Goal: Task Accomplishment & Management: Complete application form

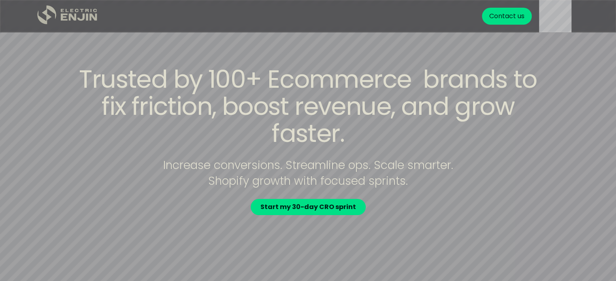
click at [45, 9] on icon ".st0{fill:#dfddc8;}" at bounding box center [67, 14] width 61 height 19
click at [501, 15] on div "Contact us" at bounding box center [506, 16] width 35 height 10
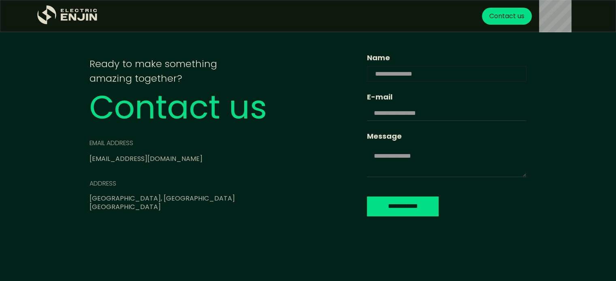
click at [367, 76] on input "Name" at bounding box center [447, 73] width 160 height 15
click at [220, 158] on div "email address info@electricenjin.com address Norwalk, CT United States" at bounding box center [204, 175] width 231 height 73
click at [367, 67] on input "Name" at bounding box center [447, 73] width 160 height 15
click at [367, 112] on input "E-mail" at bounding box center [447, 113] width 160 height 15
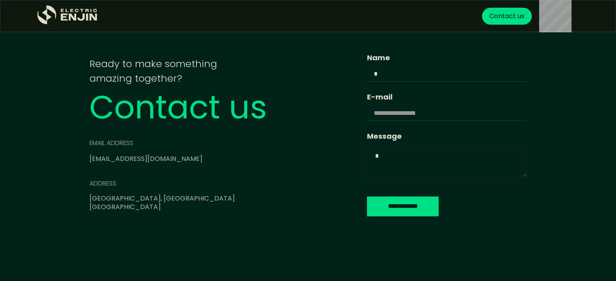
click at [367, 163] on textarea "Message" at bounding box center [447, 161] width 160 height 32
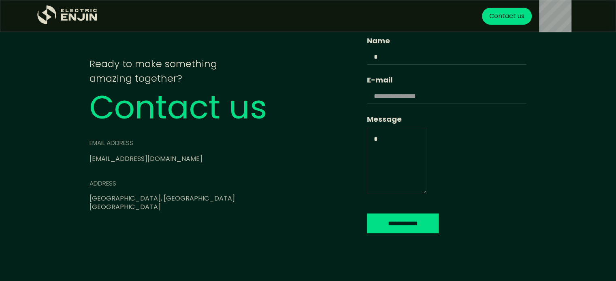
drag, startPoint x: 524, startPoint y: 176, endPoint x: 372, endPoint y: 210, distance: 155.5
click at [372, 210] on form "**********" at bounding box center [447, 134] width 160 height 199
click at [367, 226] on input "**********" at bounding box center [403, 223] width 72 height 20
click at [367, 227] on input "**********" at bounding box center [403, 223] width 72 height 20
click at [367, 221] on input "**********" at bounding box center [403, 223] width 72 height 20
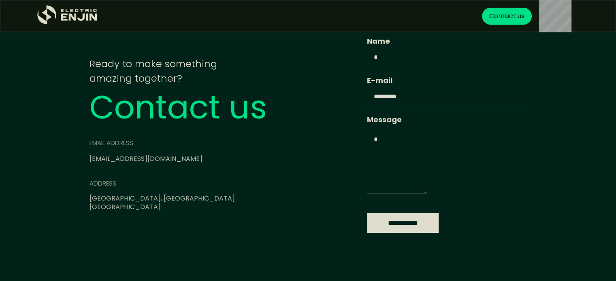
click at [367, 216] on input "**********" at bounding box center [403, 223] width 72 height 20
click at [353, 233] on div "**********" at bounding box center [308, 134] width 473 height 211
click at [367, 221] on input "**********" at bounding box center [403, 223] width 72 height 20
click at [368, 105] on div "**********" at bounding box center [447, 120] width 160 height 168
click at [367, 100] on input "**********" at bounding box center [447, 96] width 160 height 15
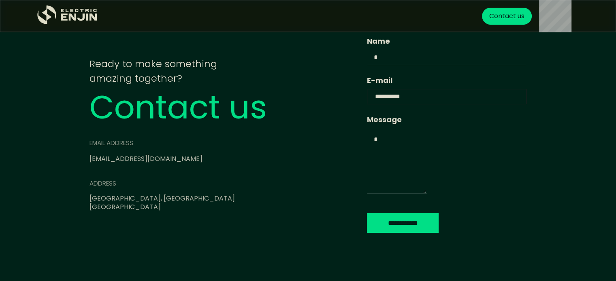
click at [367, 100] on input "**********" at bounding box center [447, 96] width 160 height 15
click at [376, 98] on input "**********" at bounding box center [447, 96] width 160 height 15
type input "**********"
click at [367, 62] on input "Name" at bounding box center [447, 57] width 160 height 15
click at [367, 149] on textarea "Message" at bounding box center [397, 161] width 60 height 66
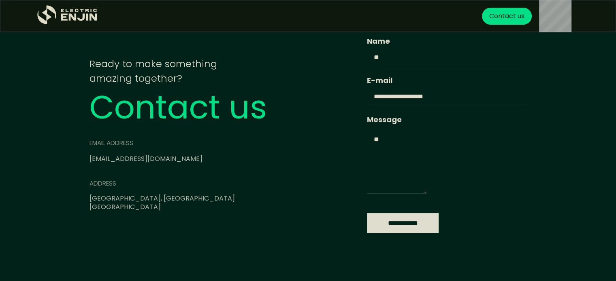
click at [372, 215] on input "**********" at bounding box center [403, 223] width 72 height 20
click at [367, 57] on input "Name" at bounding box center [447, 57] width 160 height 15
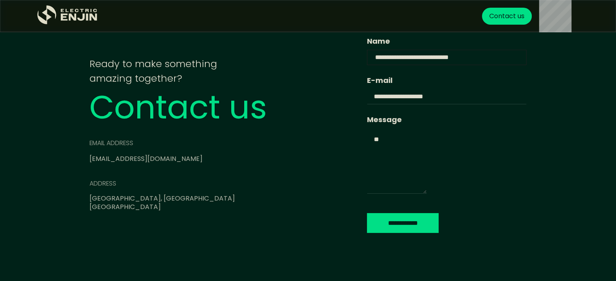
paste input "**********"
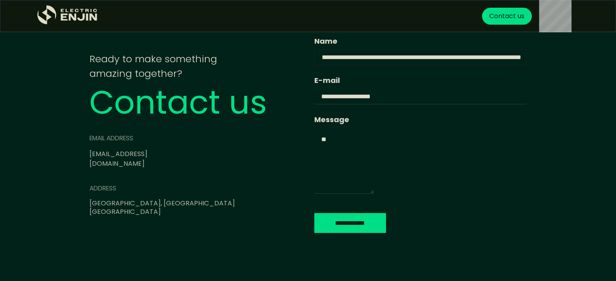
paste input "**********"
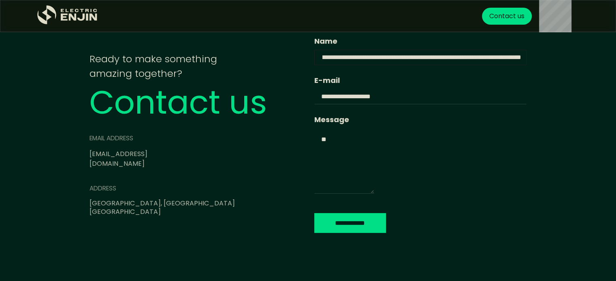
paste input "Email Form"
type input "**********"
click at [521, 58] on input "**********" at bounding box center [420, 57] width 212 height 15
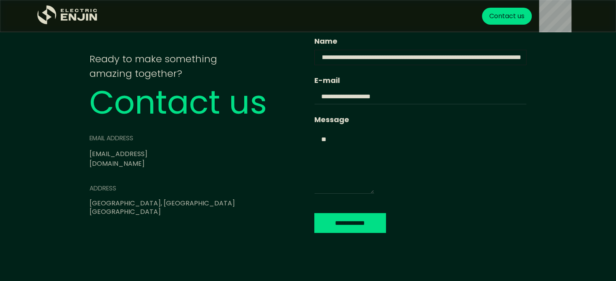
click at [438, 60] on input "**********" at bounding box center [420, 57] width 212 height 15
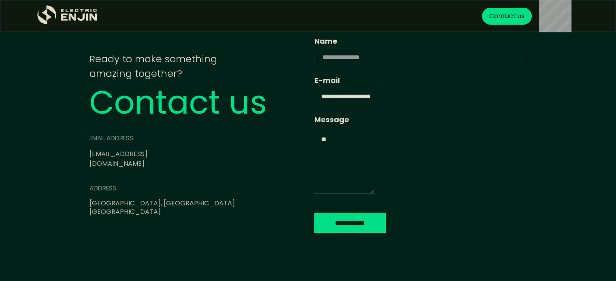
scroll to position [0, 0]
type input "**********"
click at [344, 146] on textarea "Message" at bounding box center [344, 161] width 60 height 66
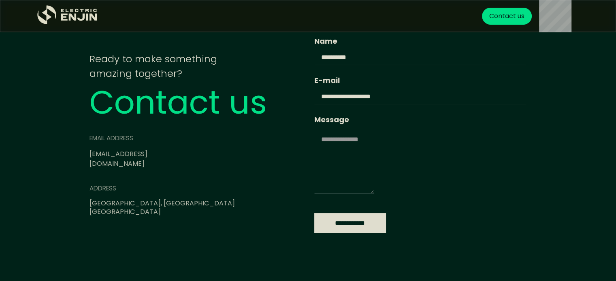
click at [342, 227] on input "**********" at bounding box center [350, 223] width 72 height 20
type input "**********"
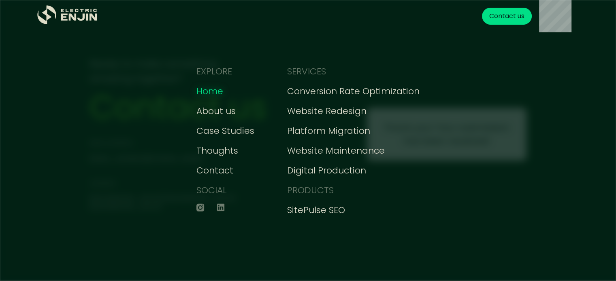
click at [207, 86] on div "Home" at bounding box center [209, 91] width 27 height 13
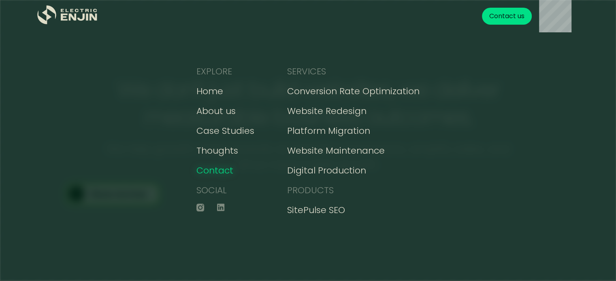
click at [215, 173] on div "Contact" at bounding box center [214, 170] width 37 height 13
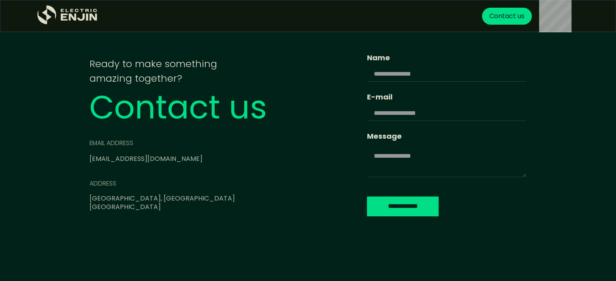
click at [162, 159] on link "info@electricenjin.com" at bounding box center [145, 158] width 113 height 9
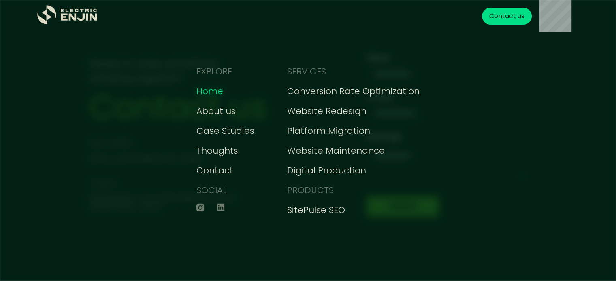
click at [213, 97] on div "Home" at bounding box center [209, 91] width 27 height 13
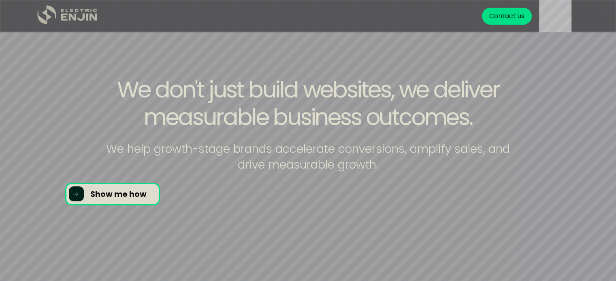
click at [46, 17] on icon "home" at bounding box center [46, 14] width 19 height 19
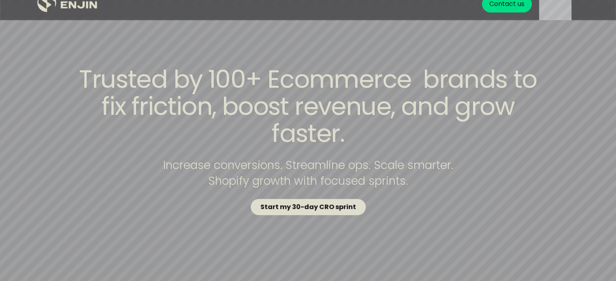
click at [314, 202] on strong "Start my 30-day CRO sprint" at bounding box center [308, 206] width 96 height 9
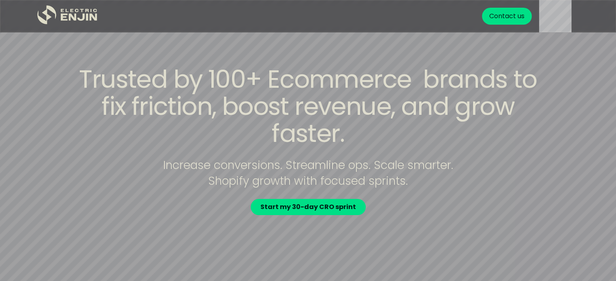
drag, startPoint x: 264, startPoint y: 140, endPoint x: 248, endPoint y: 158, distance: 23.8
click at [248, 158] on div "Trusted by 100+ Ecommerce brands to fix friction, boost revenue, and grow faste…" at bounding box center [308, 140] width 518 height 149
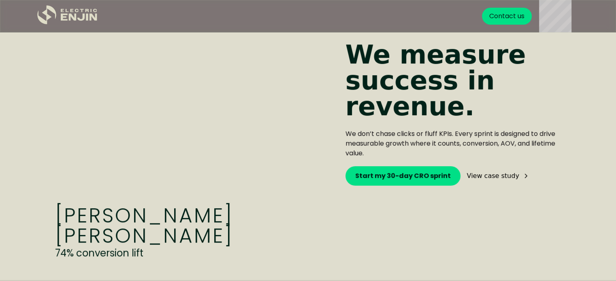
scroll to position [395, 0]
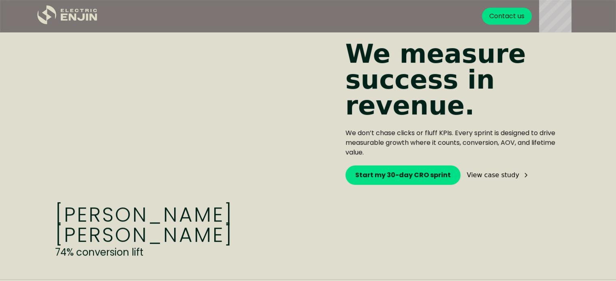
click at [522, 176] on icon at bounding box center [525, 175] width 6 height 6
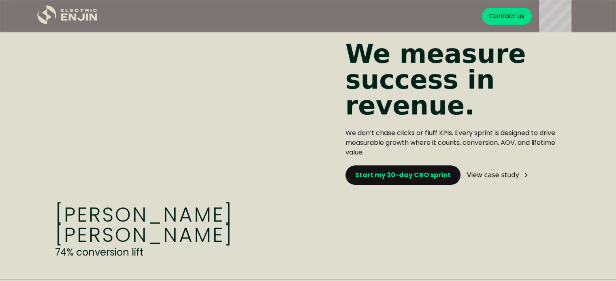
click at [391, 170] on link "Start my 30-day CRO sprint" at bounding box center [402, 175] width 115 height 19
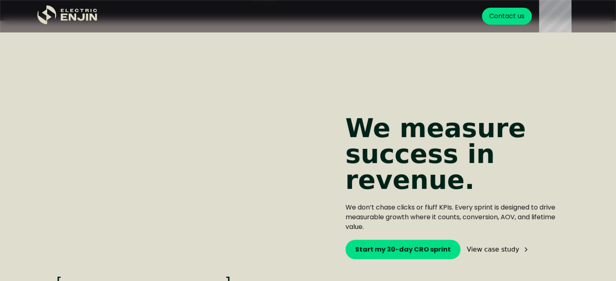
scroll to position [434, 0]
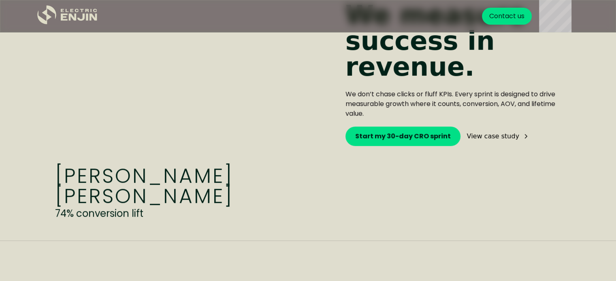
click at [496, 136] on div "View case study" at bounding box center [493, 136] width 52 height 6
click at [480, 136] on div "View case study" at bounding box center [493, 136] width 52 height 6
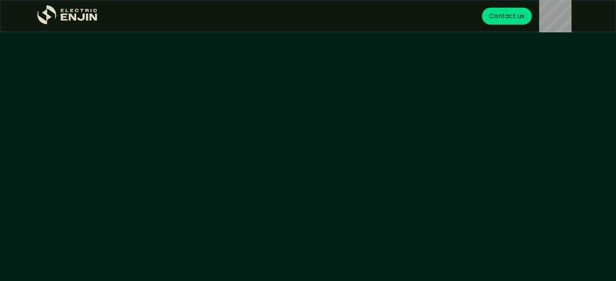
scroll to position [219, 0]
click at [325, 129] on video at bounding box center [308, 142] width 567 height 283
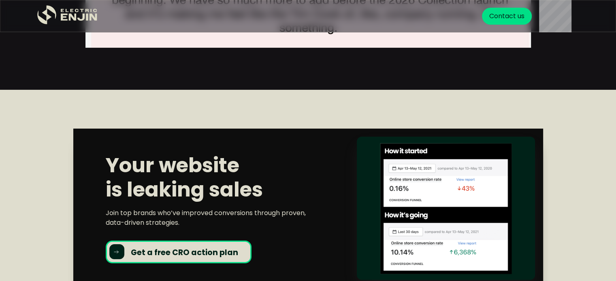
scroll to position [3210, 0]
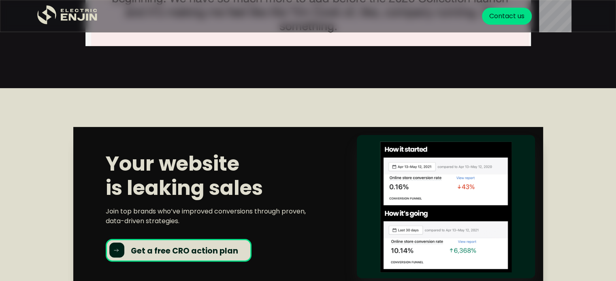
click at [225, 246] on strong "Get a free CRO action plan" at bounding box center [184, 251] width 107 height 11
click at [196, 246] on strong "Get a free CRO action plan" at bounding box center [184, 251] width 107 height 11
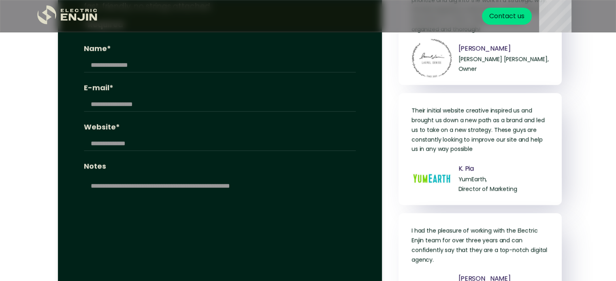
scroll to position [3681, 0]
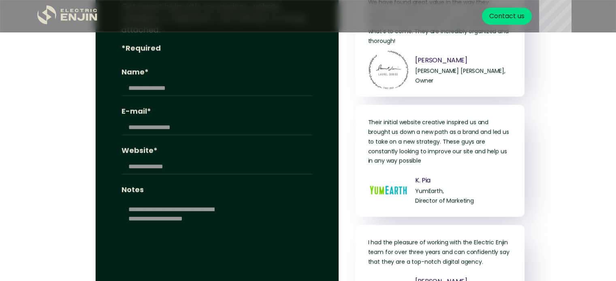
drag, startPoint x: 309, startPoint y: 158, endPoint x: 215, endPoint y: 255, distance: 135.4
click at [215, 255] on form "**********" at bounding box center [216, 181] width 191 height 372
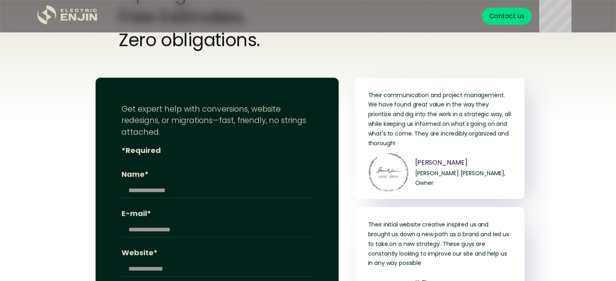
scroll to position [3578, 0]
click at [166, 183] on input "Name*" at bounding box center [216, 190] width 191 height 15
click at [146, 223] on input "E-mail*" at bounding box center [216, 230] width 191 height 15
click at [136, 262] on input "Website*" at bounding box center [216, 269] width 191 height 15
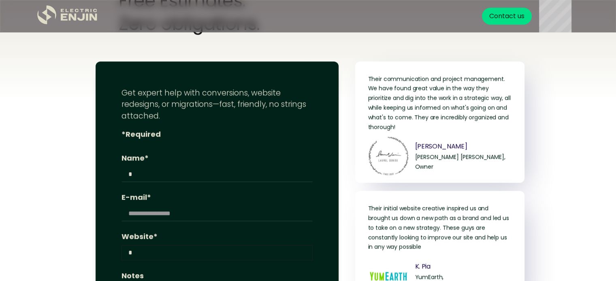
scroll to position [3650, 0]
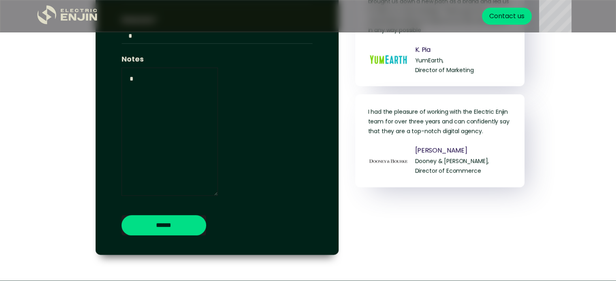
scroll to position [3812, 0]
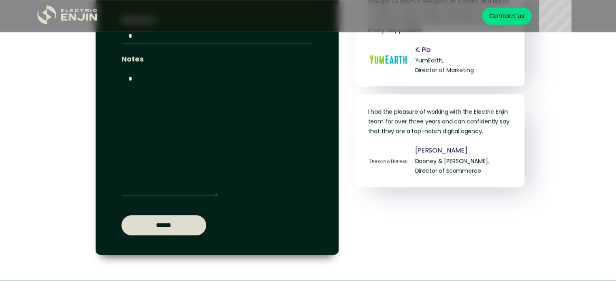
click at [167, 215] on input "******" at bounding box center [163, 225] width 85 height 20
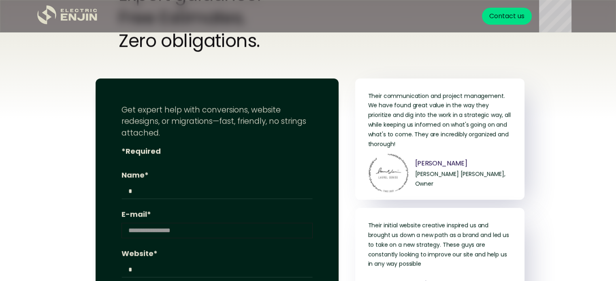
scroll to position [3578, 0]
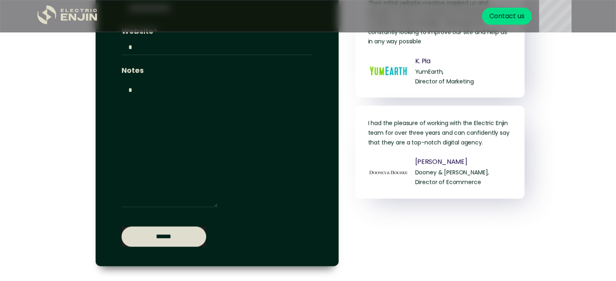
click at [203, 227] on input "******" at bounding box center [163, 237] width 85 height 20
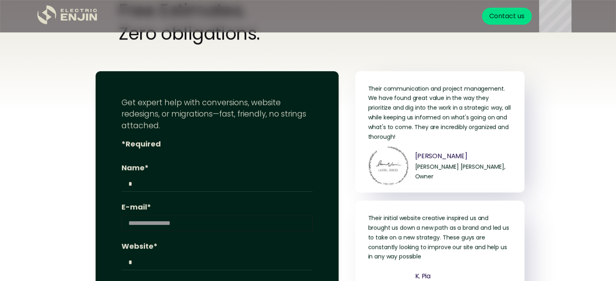
scroll to position [3582, 0]
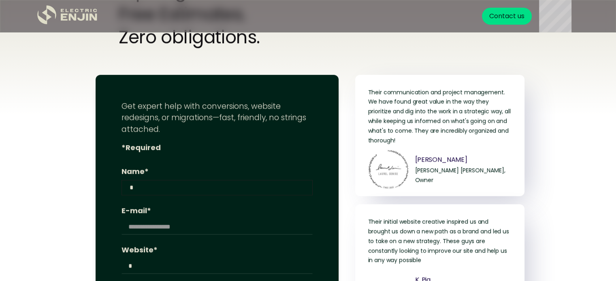
click at [152, 180] on input "Name*" at bounding box center [216, 187] width 191 height 15
type input "*********"
click at [206, 219] on input "E-mail*" at bounding box center [216, 226] width 191 height 15
type input "**********"
click at [173, 259] on input "Website*" at bounding box center [216, 266] width 191 height 15
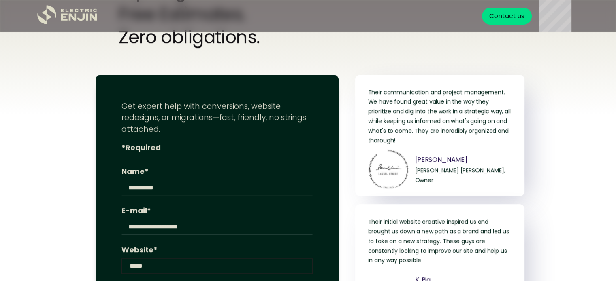
scroll to position [3668, 0]
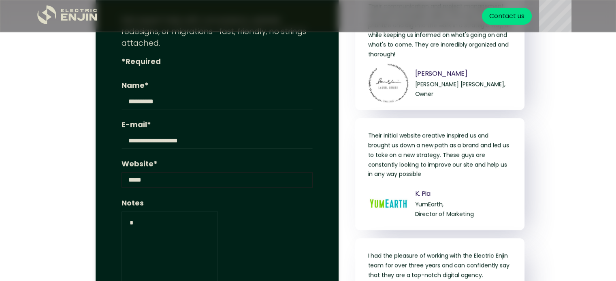
type input "*****"
click at [147, 212] on textarea "Notes" at bounding box center [169, 276] width 96 height 128
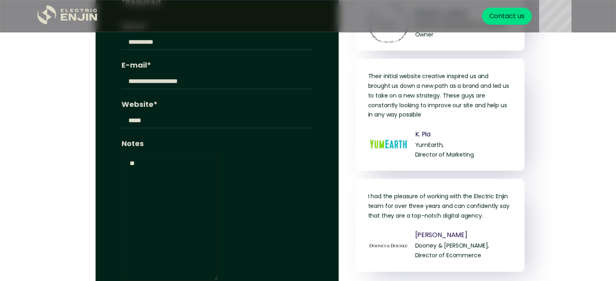
scroll to position [3737, 0]
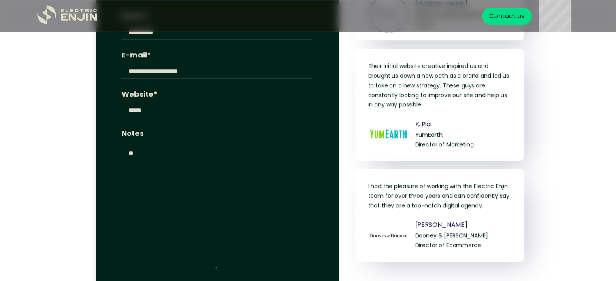
type input "**********"
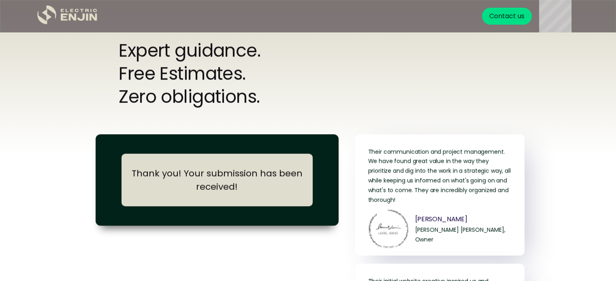
scroll to position [3528, 0]
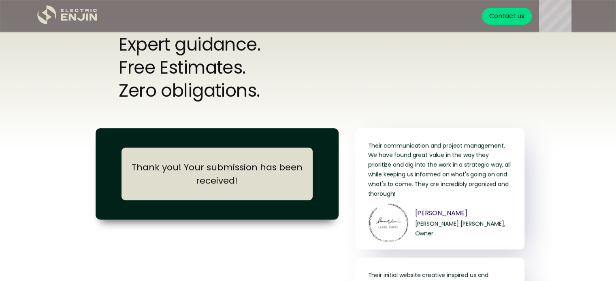
click at [228, 161] on div "Thank you! Your submission has been received!" at bounding box center [217, 174] width 175 height 27
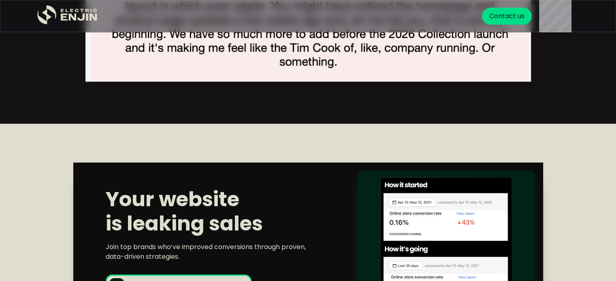
scroll to position [3227, 0]
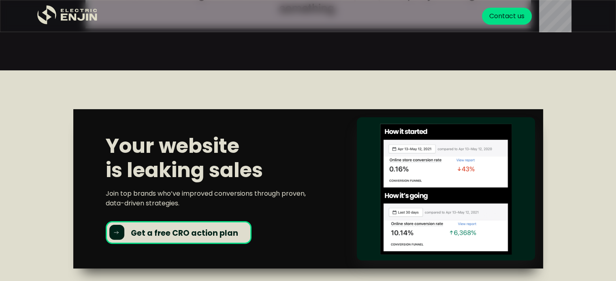
click at [187, 228] on strong "Get a free CRO action plan" at bounding box center [184, 233] width 107 height 11
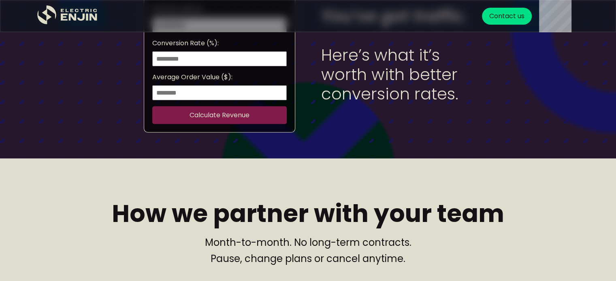
scroll to position [2521, 0]
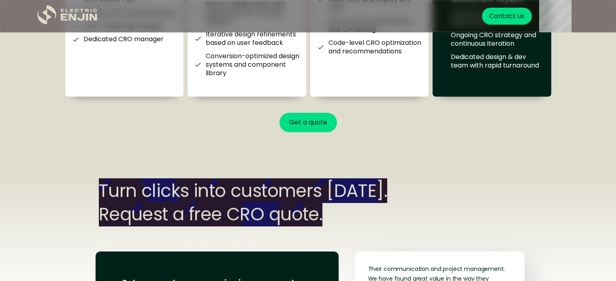
scroll to position [2925, 0]
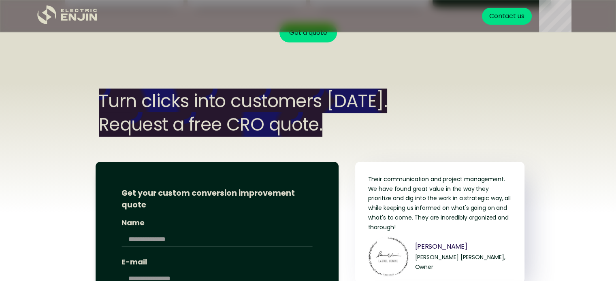
scroll to position [3015, 0]
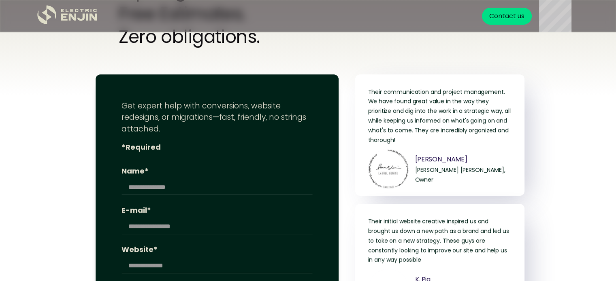
scroll to position [3610, 0]
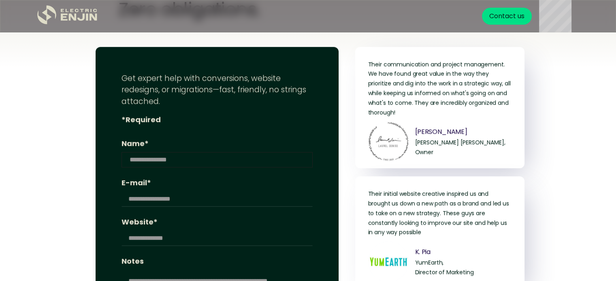
click at [141, 152] on input "Name*" at bounding box center [216, 159] width 191 height 15
type input "*********"
click at [139, 191] on input "E-mail*" at bounding box center [216, 198] width 191 height 15
type input "**********"
drag, startPoint x: 191, startPoint y: 177, endPoint x: 147, endPoint y: 173, distance: 44.8
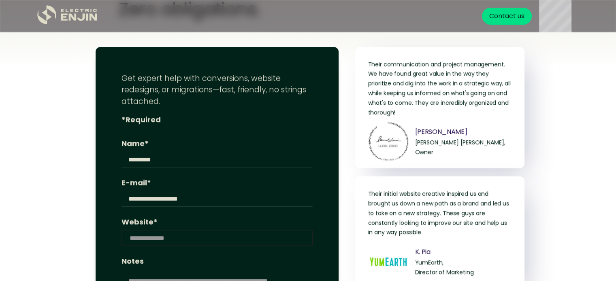
click at [147, 231] on input "Website*" at bounding box center [216, 238] width 191 height 15
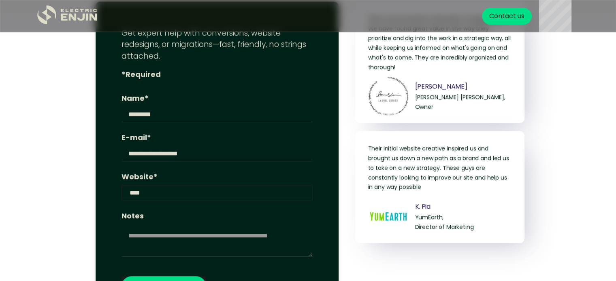
scroll to position [3656, 0]
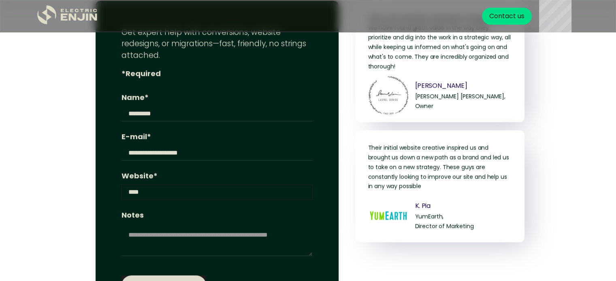
type input "****"
click at [155, 276] on input "******" at bounding box center [163, 286] width 85 height 20
type input "**********"
click at [139, 185] on input "****" at bounding box center [216, 192] width 191 height 15
drag, startPoint x: 139, startPoint y: 134, endPoint x: 154, endPoint y: 130, distance: 15.5
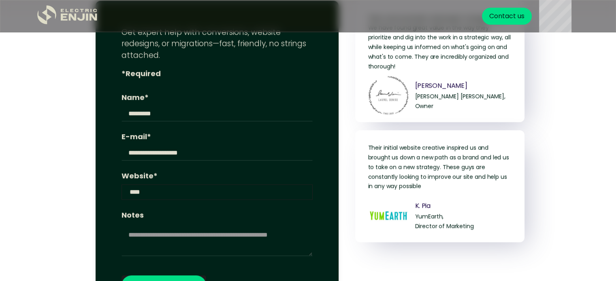
click at [154, 185] on input "****" at bounding box center [216, 192] width 191 height 15
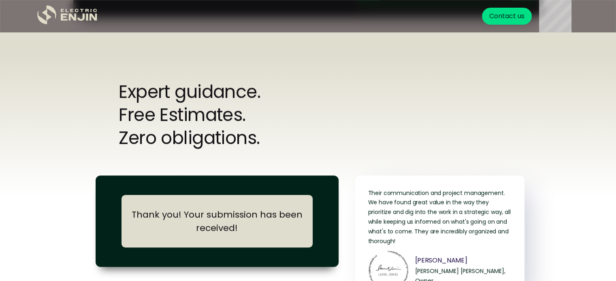
scroll to position [3483, 0]
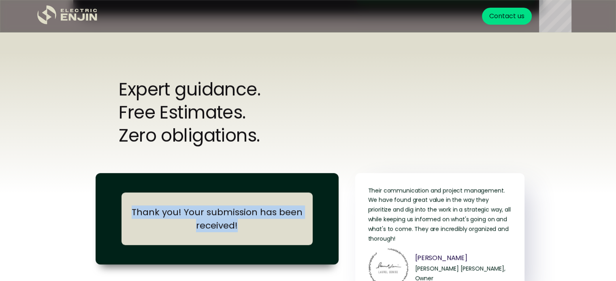
drag, startPoint x: 251, startPoint y: 170, endPoint x: 112, endPoint y: 134, distance: 143.8
click at [112, 173] on div "**********" at bounding box center [217, 218] width 243 height 91
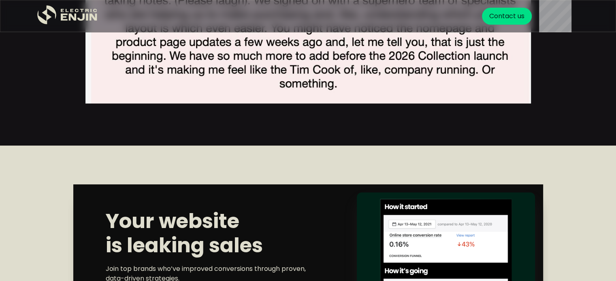
scroll to position [3153, 0]
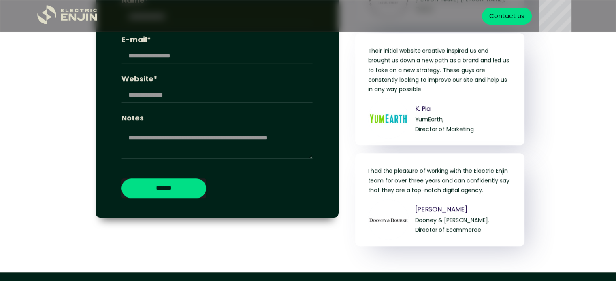
scroll to position [3752, 0]
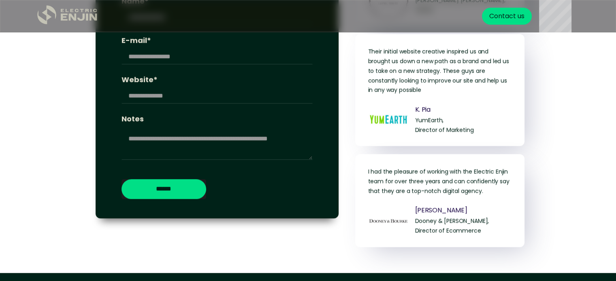
click at [61, 14] on icon "home" at bounding box center [64, 17] width 7 height 7
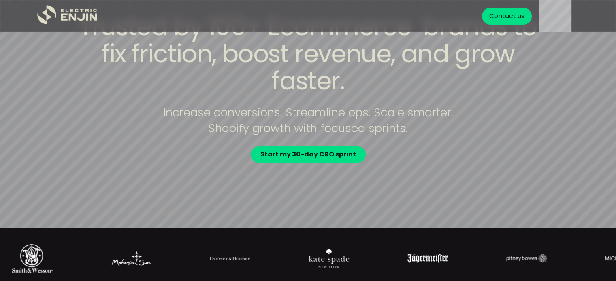
scroll to position [53, 0]
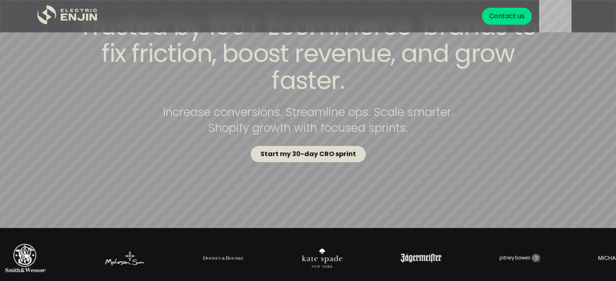
click at [311, 149] on strong "Start my 30-day CRO sprint" at bounding box center [308, 153] width 96 height 9
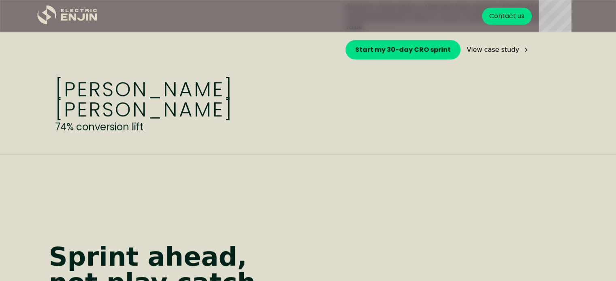
scroll to position [521, 0]
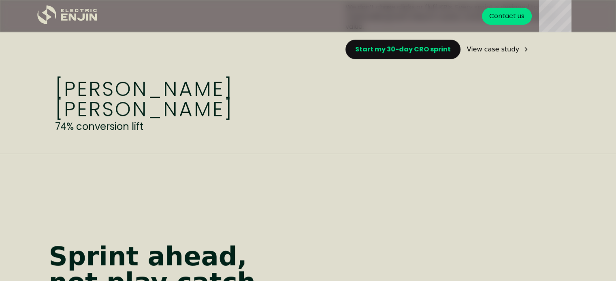
click at [384, 48] on strong "Start my 30-day CRO sprint" at bounding box center [403, 49] width 96 height 9
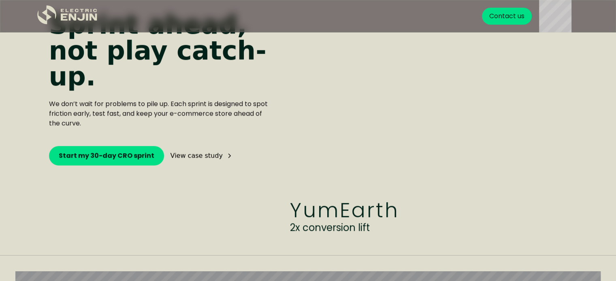
scroll to position [836, 0]
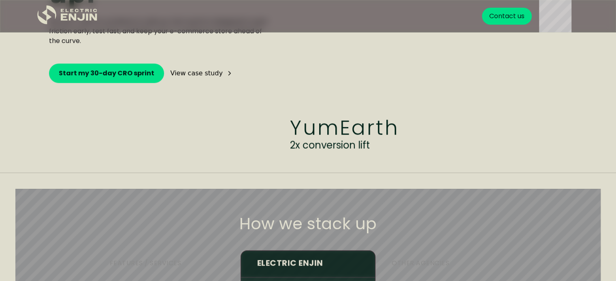
click at [201, 68] on link "View case study" at bounding box center [201, 73] width 62 height 10
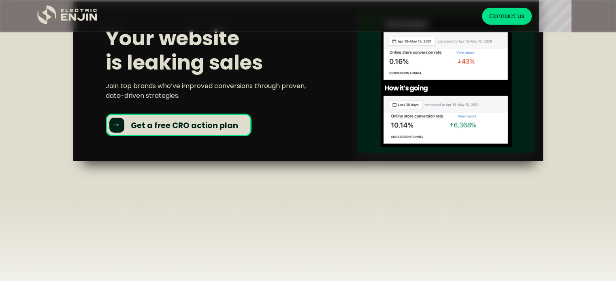
scroll to position [2933, 0]
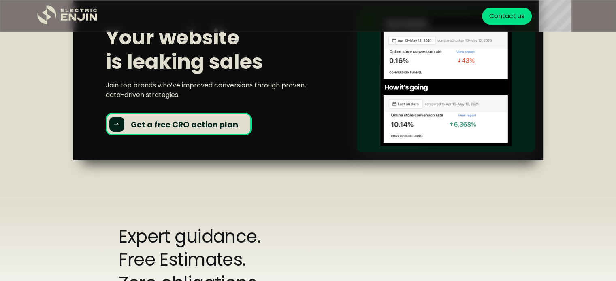
click at [196, 123] on strong "Get a free CRO action plan" at bounding box center [184, 124] width 107 height 11
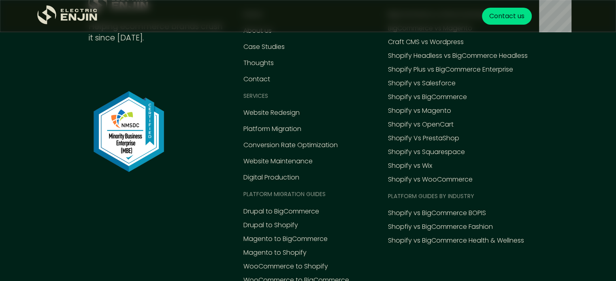
scroll to position [3747, 0]
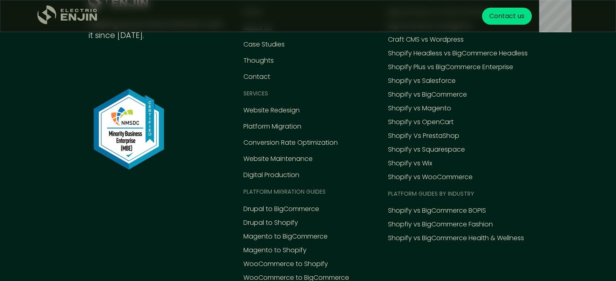
click at [62, 21] on icon ".st0{fill:#dfddc8;}" at bounding box center [67, 14] width 61 height 19
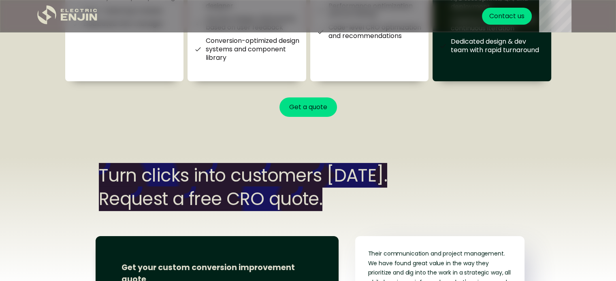
scroll to position [2942, 0]
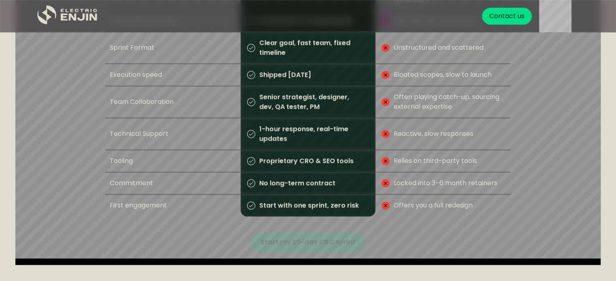
scroll to position [1132, 0]
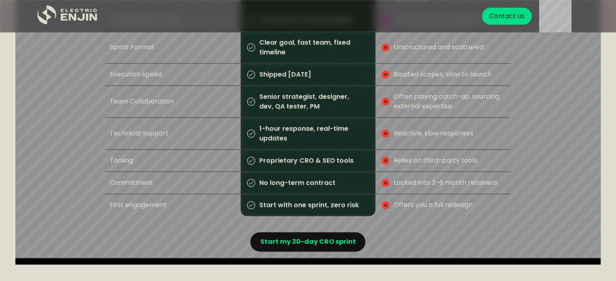
click at [286, 237] on strong "Start my 30-day CRO sprint" at bounding box center [308, 241] width 96 height 9
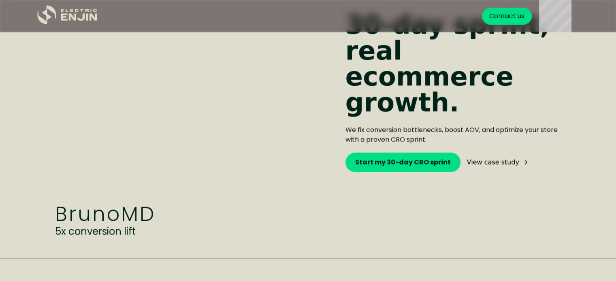
scroll to position [1509, 0]
drag, startPoint x: 478, startPoint y: 136, endPoint x: 476, endPoint y: 143, distance: 7.2
click at [476, 152] on div "Start my 30-day CRO sprint View case study" at bounding box center [456, 161] width 222 height 19
click at [468, 159] on div "View case study" at bounding box center [493, 162] width 52 height 6
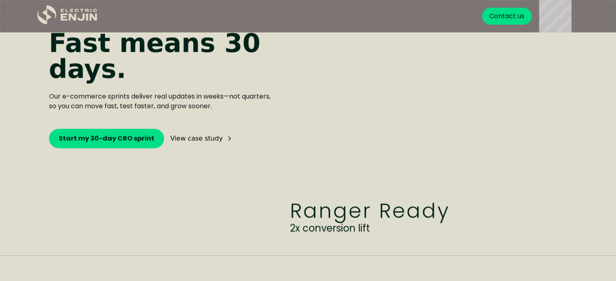
scroll to position [1845, 0]
click at [186, 136] on div "View case study" at bounding box center [196, 139] width 52 height 6
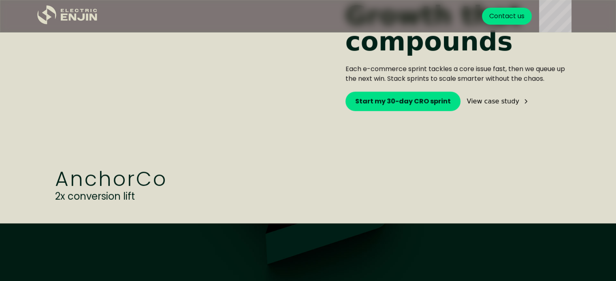
scroll to position [2241, 0]
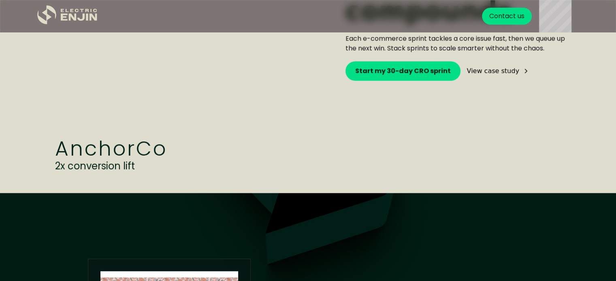
click at [486, 68] on div "View case study" at bounding box center [493, 71] width 52 height 6
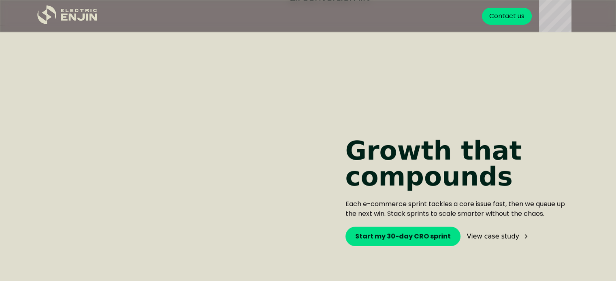
scroll to position [2201, 0]
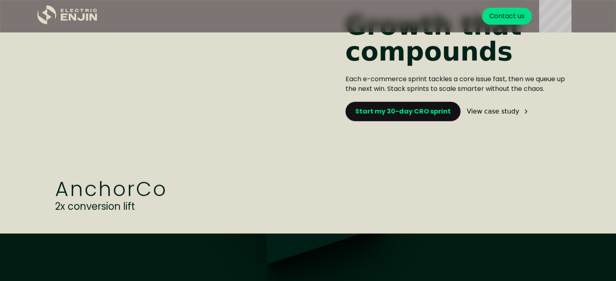
click at [402, 107] on strong "Start my 30-day CRO sprint" at bounding box center [403, 111] width 96 height 9
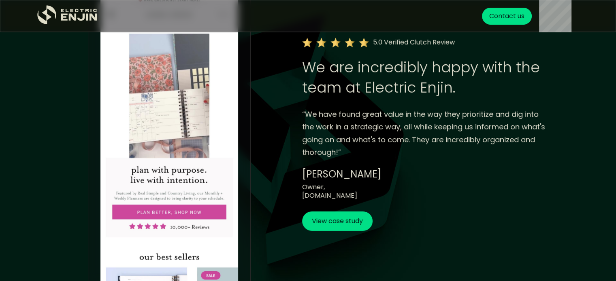
scroll to position [2530, 0]
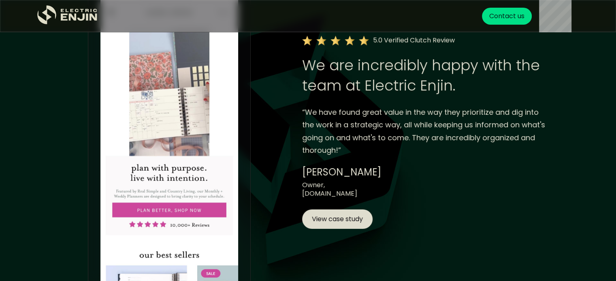
click at [337, 214] on link "View case study" at bounding box center [337, 219] width 70 height 19
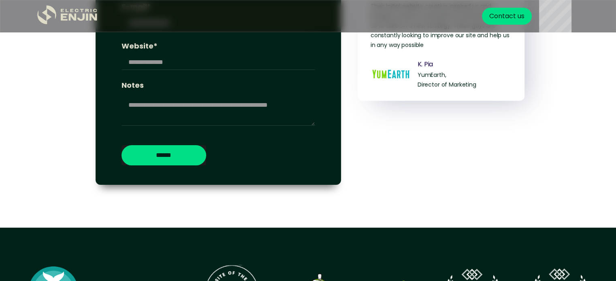
scroll to position [3369, 0]
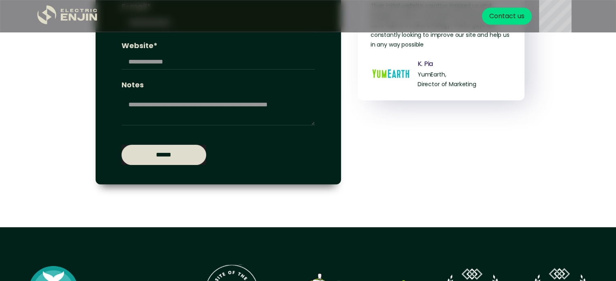
click at [147, 150] on input "******" at bounding box center [163, 155] width 85 height 20
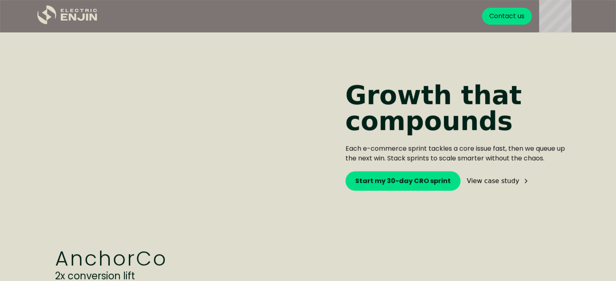
scroll to position [2103, 0]
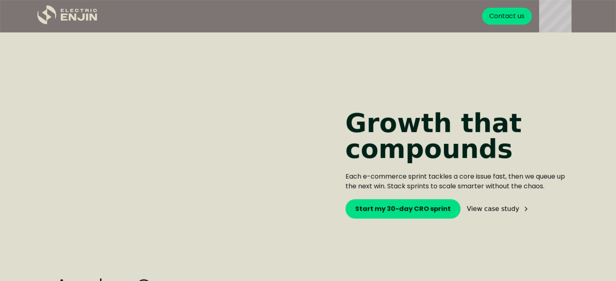
click at [477, 206] on div "View case study" at bounding box center [493, 209] width 52 height 6
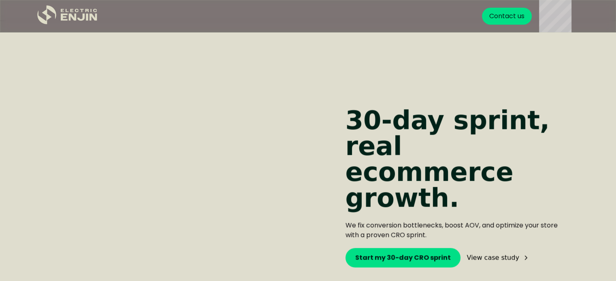
scroll to position [1375, 0]
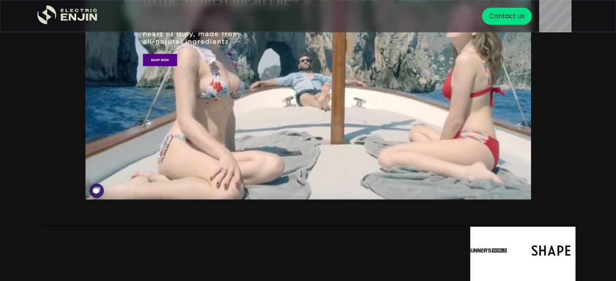
scroll to position [857, 0]
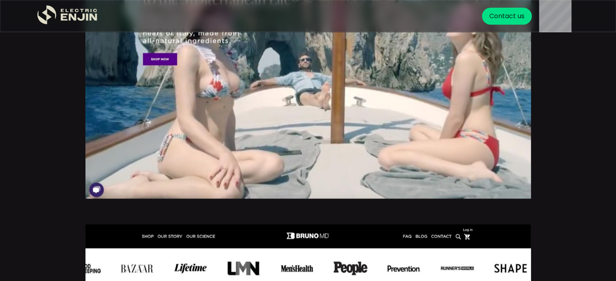
click at [99, 188] on img at bounding box center [307, 62] width 445 height 273
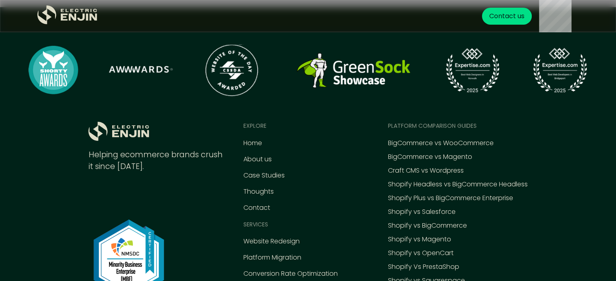
scroll to position [5350, 0]
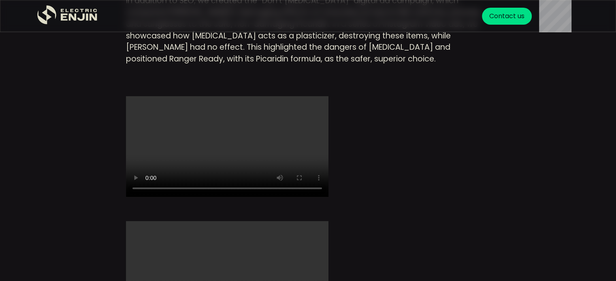
scroll to position [1875, 0]
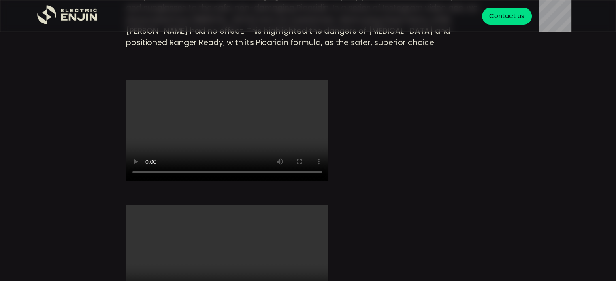
click at [234, 136] on video "Your browser does not support HTML5 video." at bounding box center [227, 130] width 202 height 101
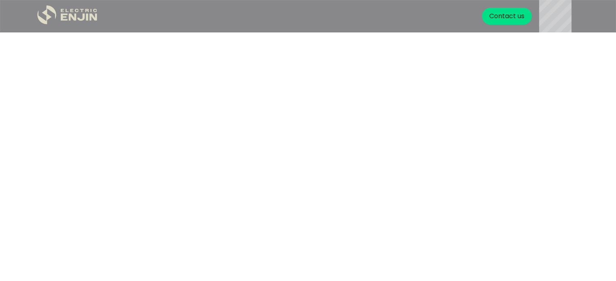
scroll to position [5649, 0]
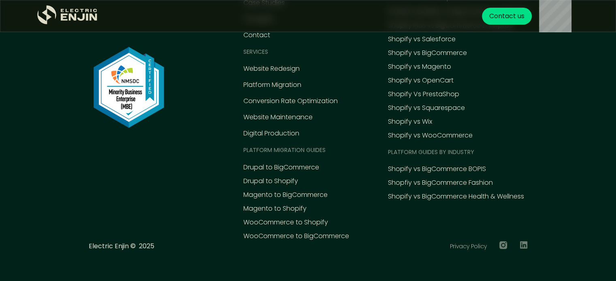
scroll to position [6552, 0]
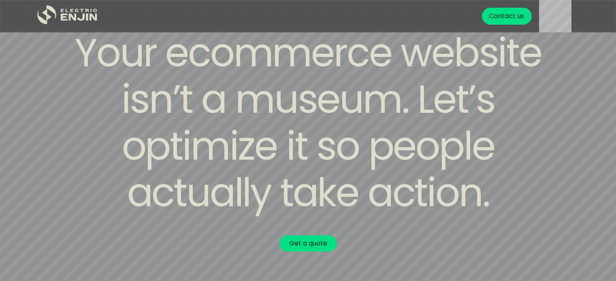
scroll to position [3011, 0]
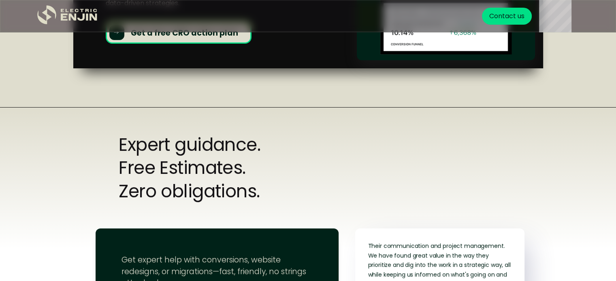
scroll to position [2973, 0]
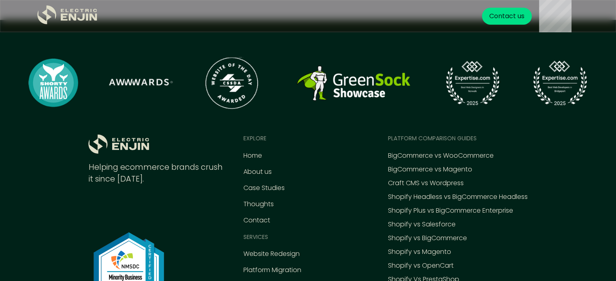
scroll to position [4131, 0]
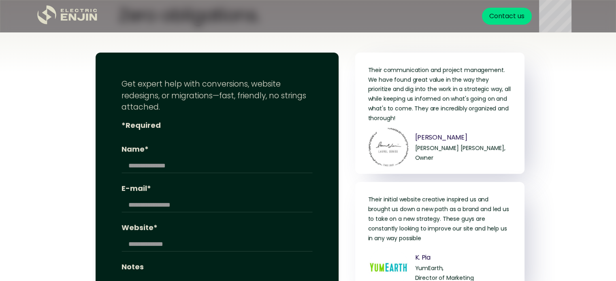
scroll to position [3218, 0]
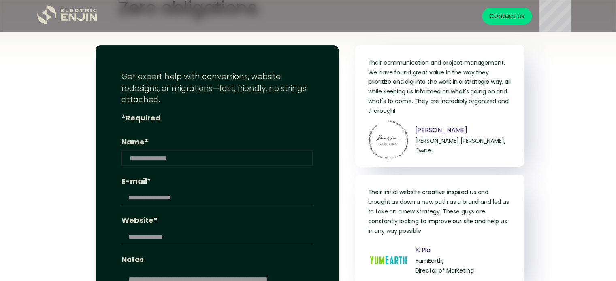
click at [192, 151] on input "Name*" at bounding box center [216, 158] width 191 height 15
click at [175, 151] on input "Name*" at bounding box center [216, 158] width 191 height 15
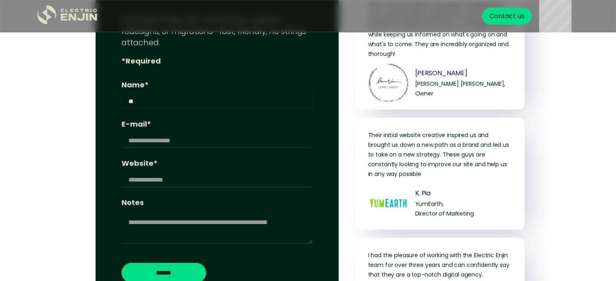
scroll to position [3276, 0]
type input "**"
click at [169, 263] on input "******" at bounding box center [163, 273] width 85 height 20
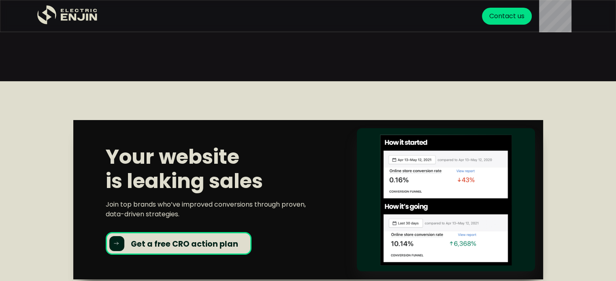
scroll to position [2823, 0]
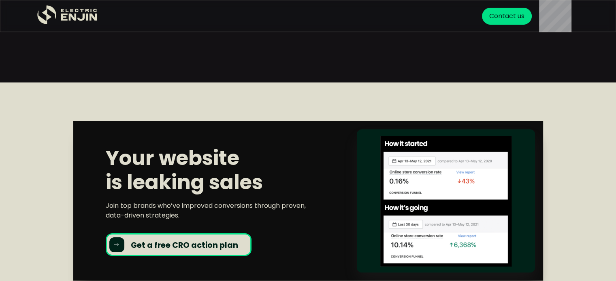
click at [236, 121] on div "Your website is leaking sales Join top brands who’ve improved conversions throu…" at bounding box center [308, 201] width 470 height 160
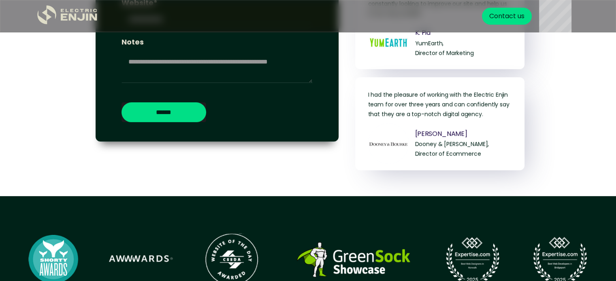
scroll to position [3436, 0]
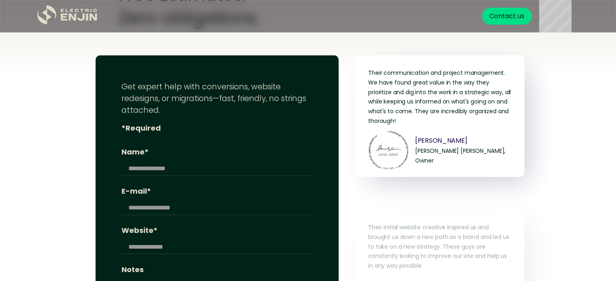
scroll to position [4809, 0]
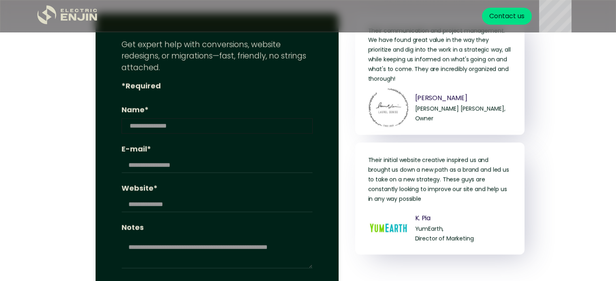
click at [194, 119] on input "Name*" at bounding box center [216, 126] width 191 height 15
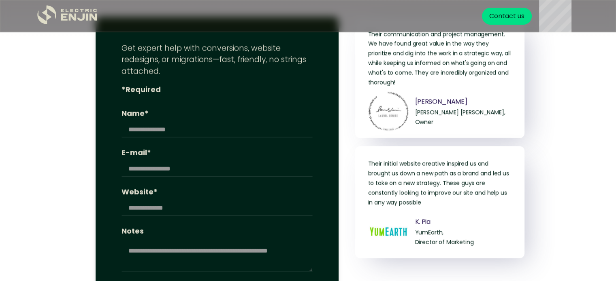
scroll to position [4805, 0]
click at [188, 151] on label "E-mail*" at bounding box center [216, 153] width 191 height 11
click at [188, 162] on input "E-mail*" at bounding box center [216, 169] width 191 height 15
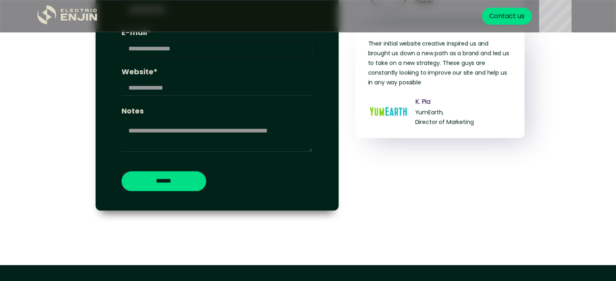
scroll to position [4927, 0]
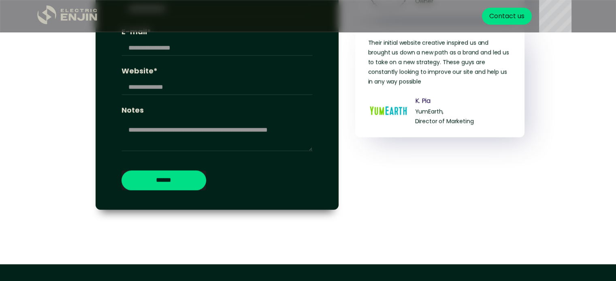
click at [73, 17] on icon "home" at bounding box center [73, 17] width 8 height 7
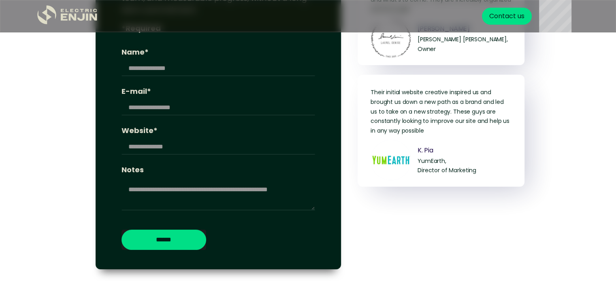
scroll to position [3284, 0]
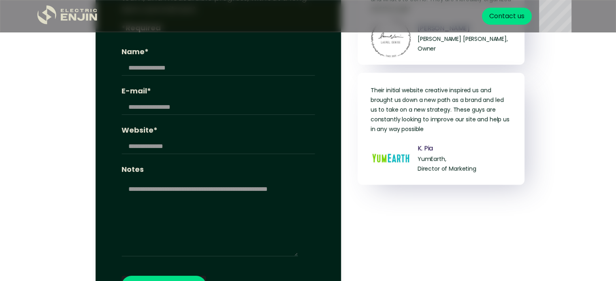
drag, startPoint x: 312, startPoint y: 208, endPoint x: 298, endPoint y: 260, distance: 54.0
click at [298, 260] on div "**********" at bounding box center [218, 129] width 245 height 372
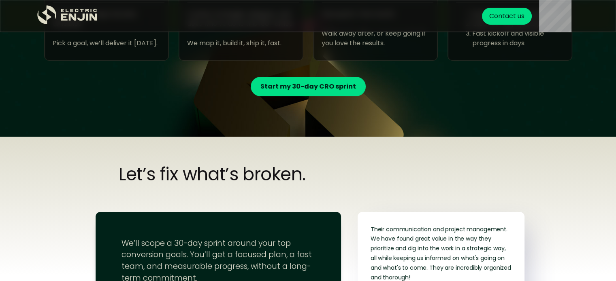
scroll to position [3030, 0]
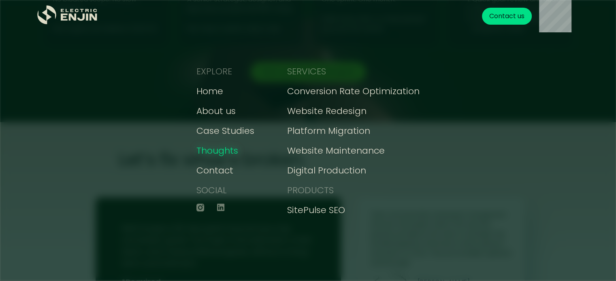
click at [223, 151] on div "Thoughts" at bounding box center [217, 150] width 42 height 13
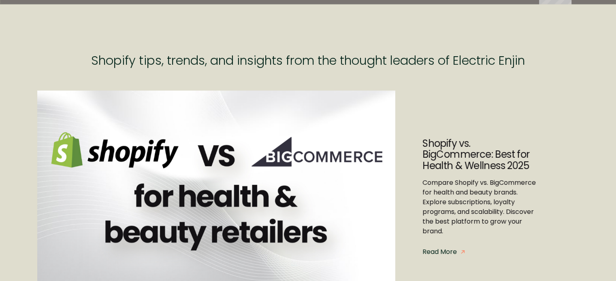
scroll to position [53, 0]
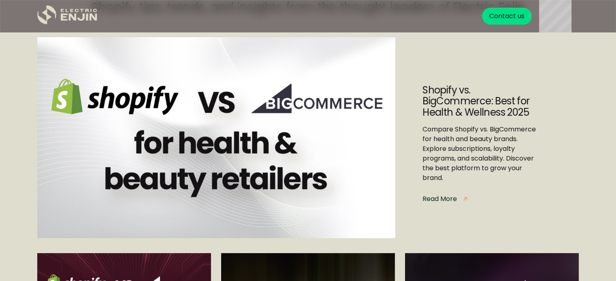
click at [447, 199] on div "Read More" at bounding box center [439, 199] width 34 height 10
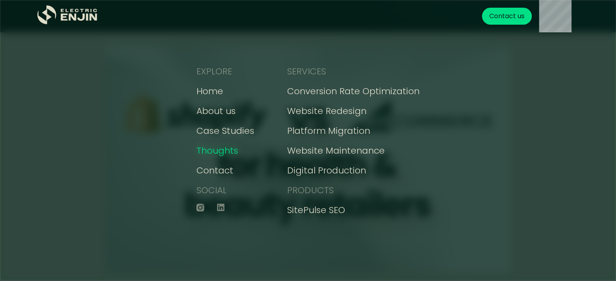
click at [232, 153] on div "Thoughts" at bounding box center [217, 150] width 42 height 13
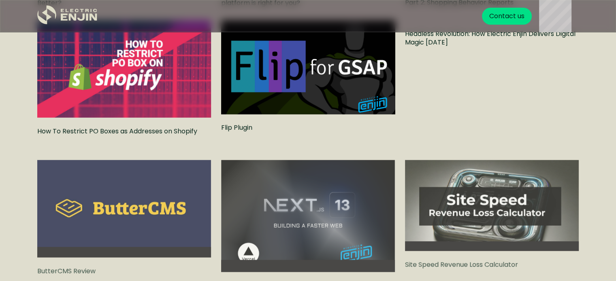
scroll to position [1385, 0]
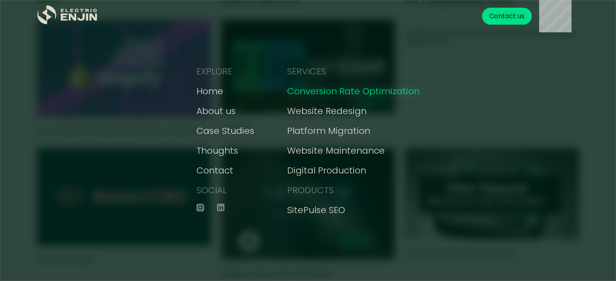
click at [313, 91] on div "Conversion Rate Optimization" at bounding box center [353, 91] width 132 height 13
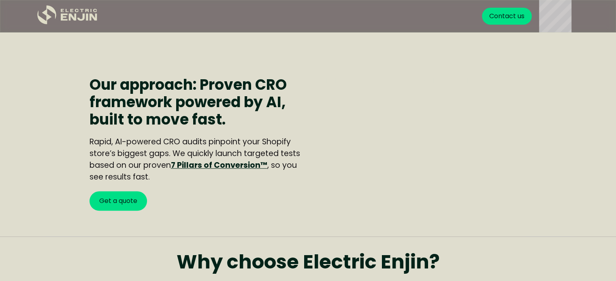
scroll to position [564, 0]
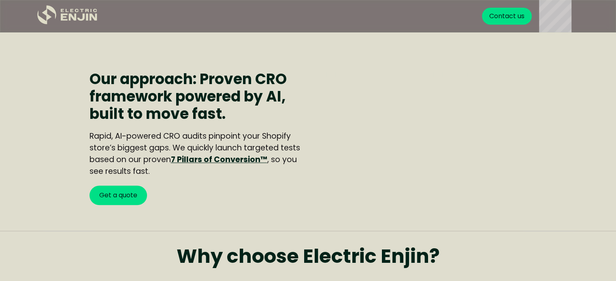
click at [233, 161] on link "7 Pillars of Conversion™" at bounding box center [219, 159] width 96 height 11
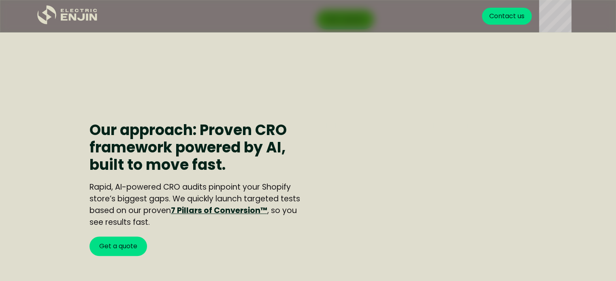
scroll to position [515, 0]
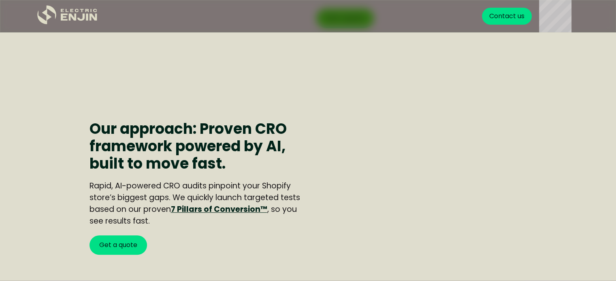
click at [332, 129] on link "Calculating [PERSON_NAME]" at bounding box center [361, 124] width 91 height 9
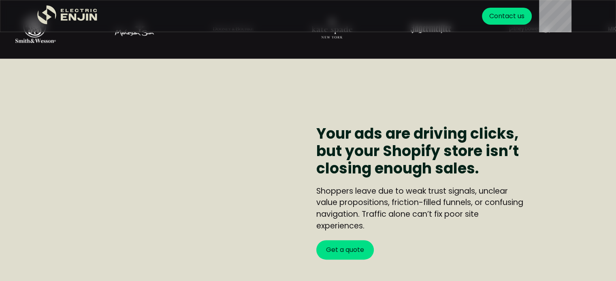
scroll to position [278, 0]
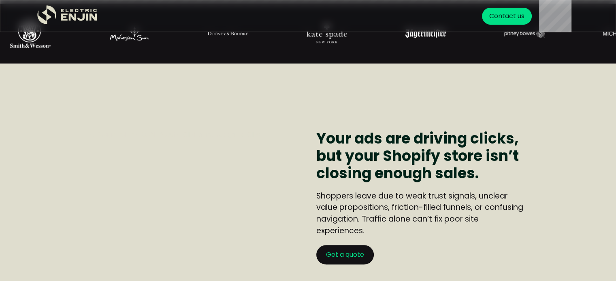
click at [340, 260] on link "Get a quote" at bounding box center [344, 254] width 57 height 19
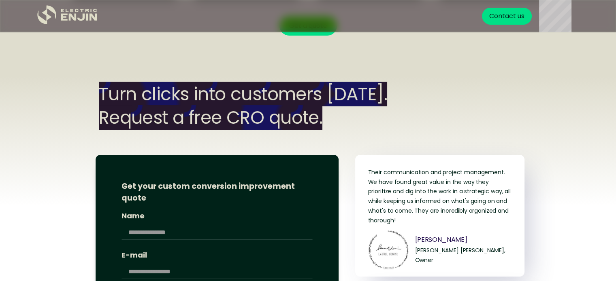
scroll to position [2965, 0]
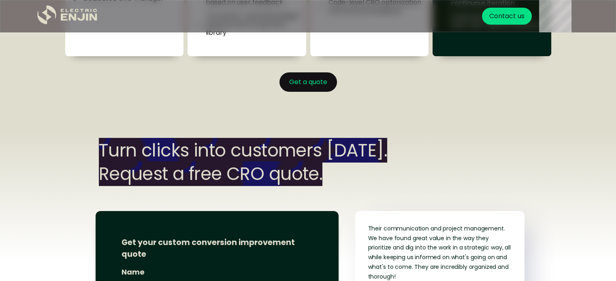
click at [319, 88] on link "Get a quote" at bounding box center [307, 81] width 57 height 19
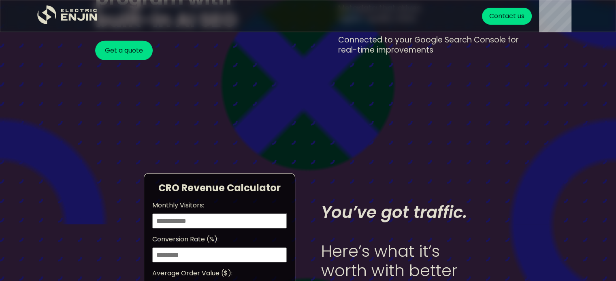
scroll to position [2243, 0]
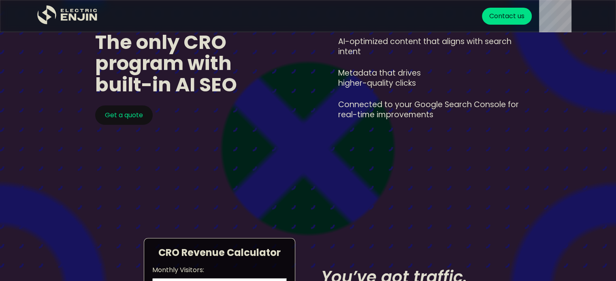
click at [108, 119] on link "Get a quote" at bounding box center [123, 115] width 57 height 19
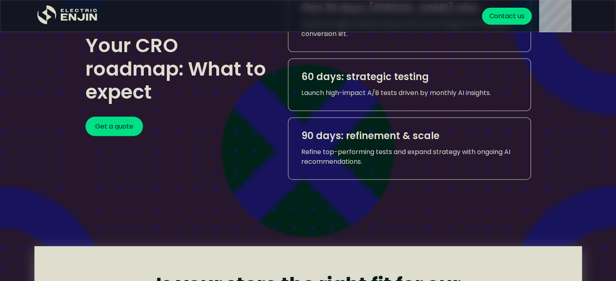
click at [108, 119] on link "Get a quote" at bounding box center [113, 126] width 57 height 19
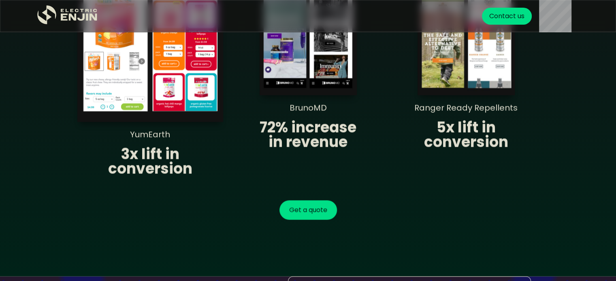
scroll to position [1350, 0]
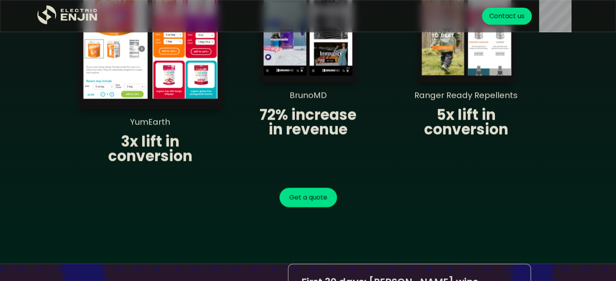
scroll to position [1406, 0]
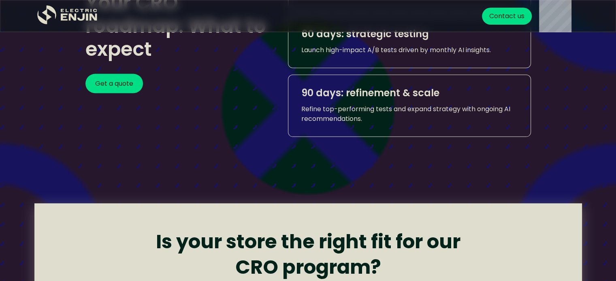
scroll to position [1689, 0]
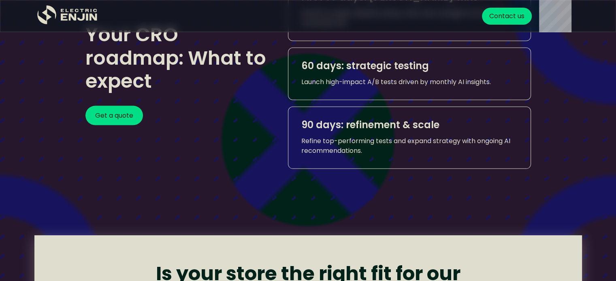
click at [345, 123] on strong "90 days: refinement & scale" at bounding box center [370, 124] width 138 height 13
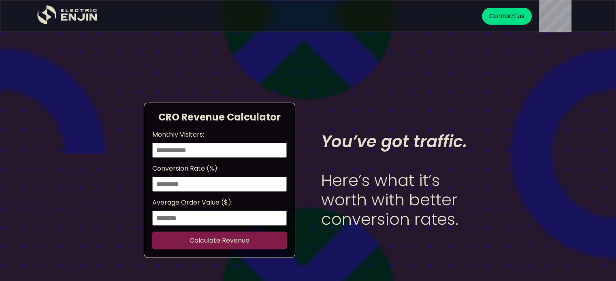
scroll to position [2379, 0]
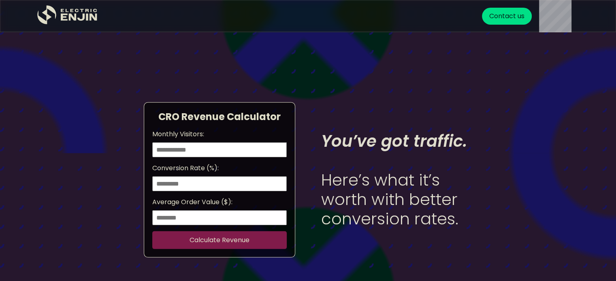
click at [169, 149] on input "Monthly Visitors:" at bounding box center [219, 150] width 134 height 15
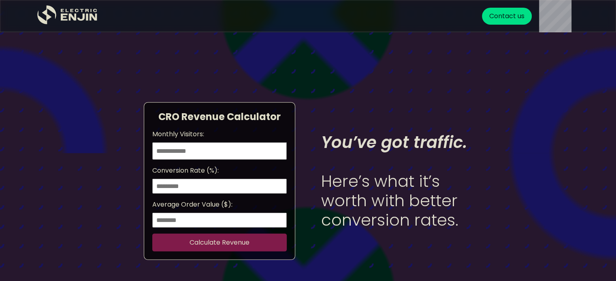
scroll to position [0, 295]
type input "**********"
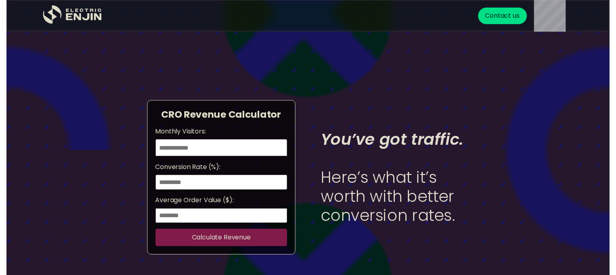
scroll to position [0, 0]
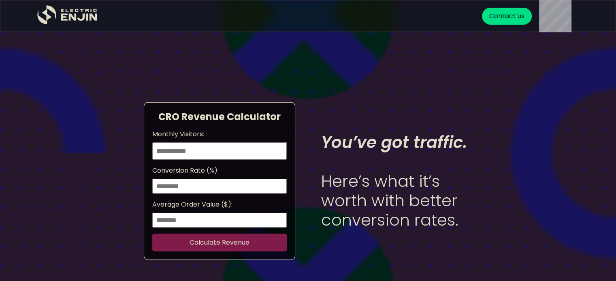
click at [170, 184] on input "Conversion Rate (%):" at bounding box center [219, 186] width 134 height 15
type input "**"
click at [172, 217] on input "Average Order Value ($):" at bounding box center [219, 220] width 134 height 15
type input "****"
click at [215, 243] on button "Calculate Revenue" at bounding box center [219, 243] width 134 height 18
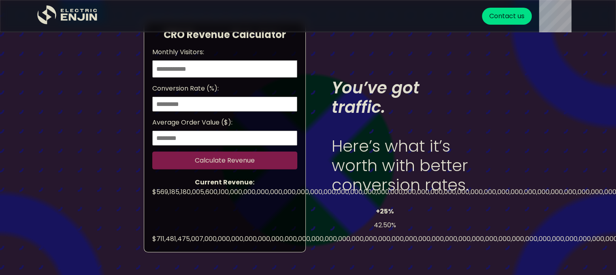
scroll to position [2454, 0]
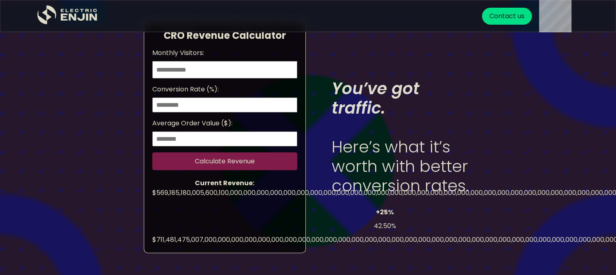
click at [229, 170] on button "Calculate Revenue" at bounding box center [224, 162] width 145 height 18
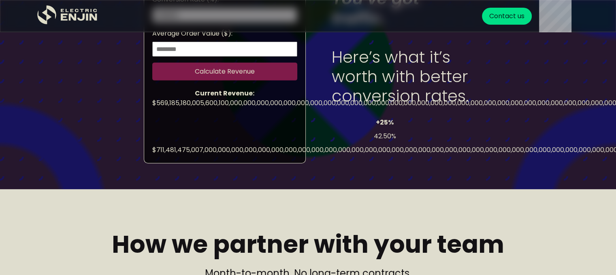
scroll to position [2545, 0]
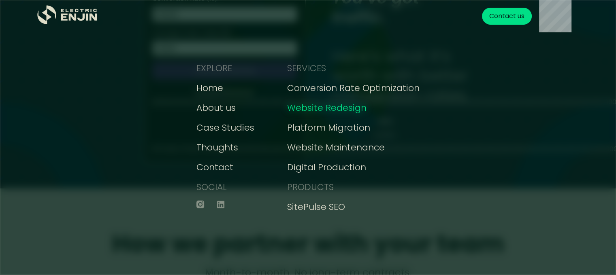
click at [315, 109] on div "Website Redesign" at bounding box center [326, 107] width 79 height 13
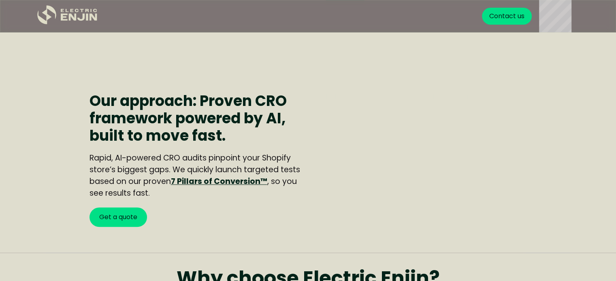
scroll to position [543, 0]
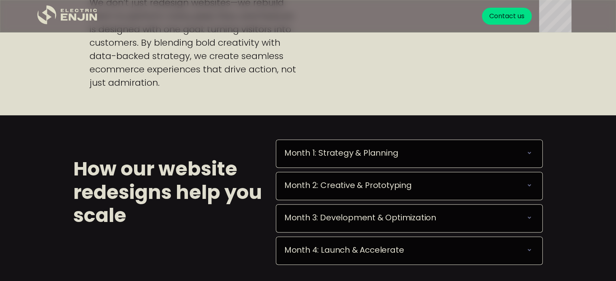
scroll to position [689, 0]
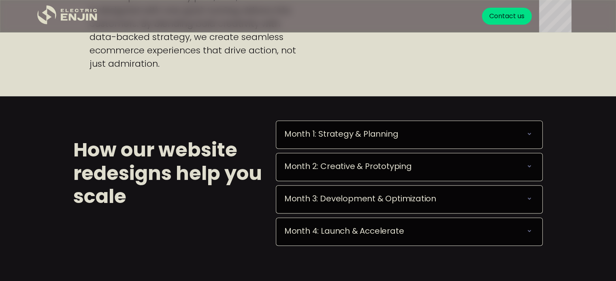
click at [383, 142] on div "Month 1: Strategy & Planning We deploy seamlessly, optimize performance, and eq…" at bounding box center [409, 135] width 267 height 28
click at [525, 128] on div "Month 1: Strategy & Planning We deploy seamlessly, optimize performance, and eq…" at bounding box center [409, 135] width 267 height 28
click at [530, 164] on icon at bounding box center [529, 167] width 10 height 10
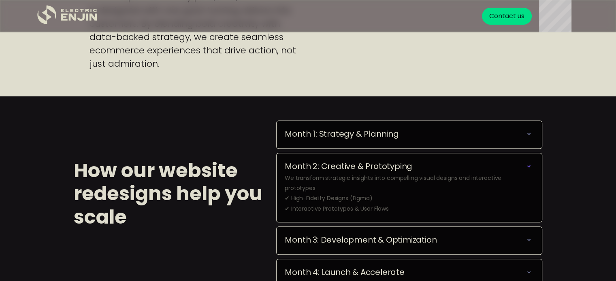
click at [530, 164] on icon at bounding box center [528, 166] width 11 height 11
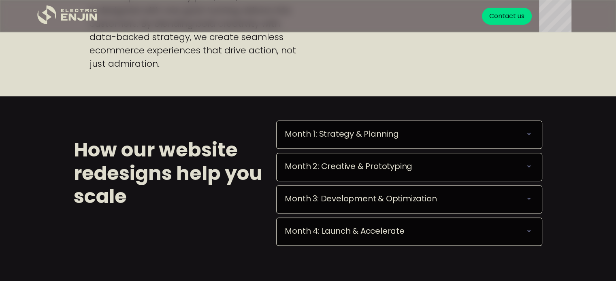
click at [530, 164] on icon at bounding box center [529, 167] width 10 height 10
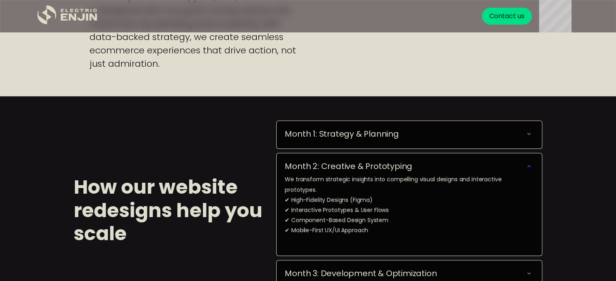
click at [527, 131] on icon at bounding box center [529, 134] width 10 height 10
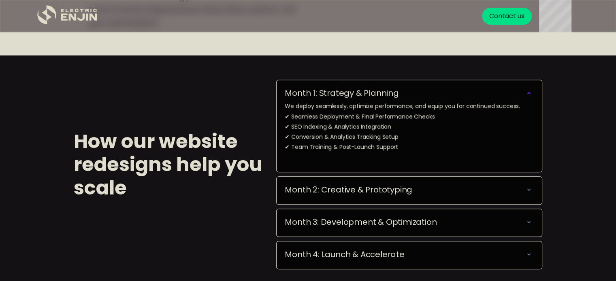
scroll to position [731, 0]
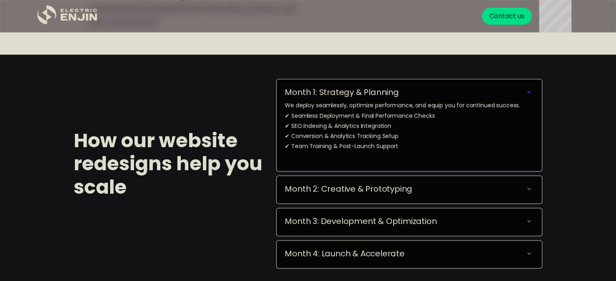
click at [528, 220] on icon at bounding box center [529, 222] width 10 height 10
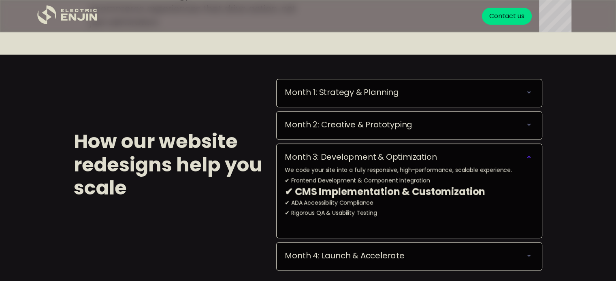
scroll to position [803, 0]
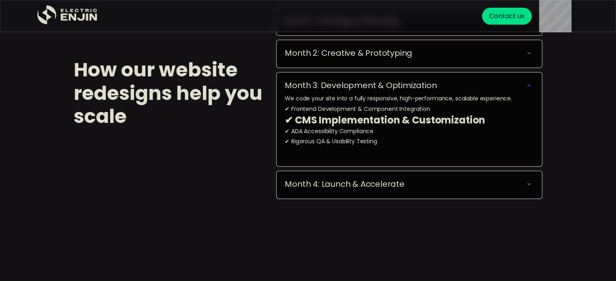
click at [531, 188] on icon at bounding box center [529, 184] width 10 height 10
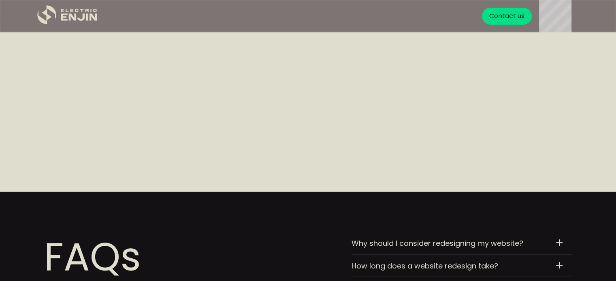
scroll to position [3485, 0]
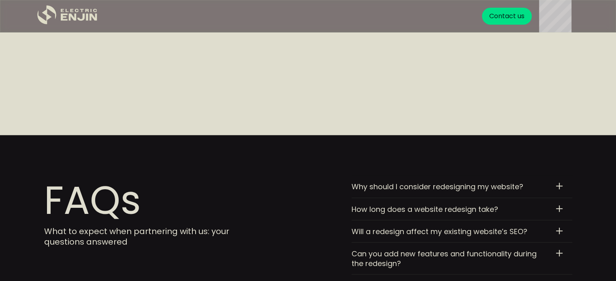
click at [559, 183] on div at bounding box center [559, 186] width 1 height 6
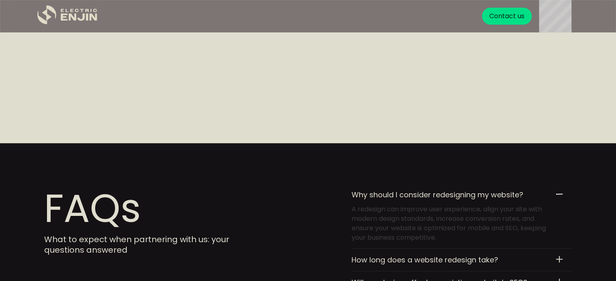
scroll to position [3420, 0]
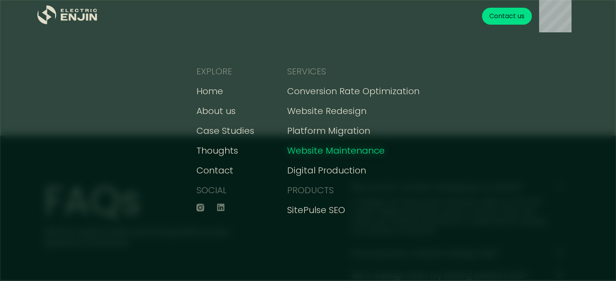
click at [331, 155] on div "Website Maintenance" at bounding box center [336, 150] width 98 height 13
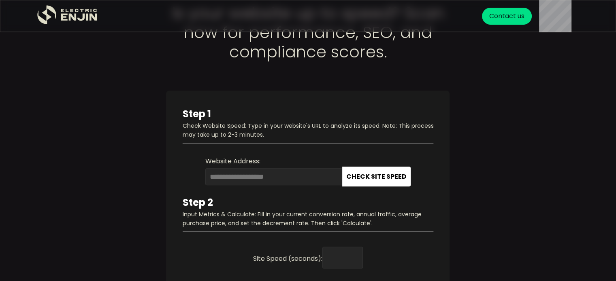
scroll to position [749, 0]
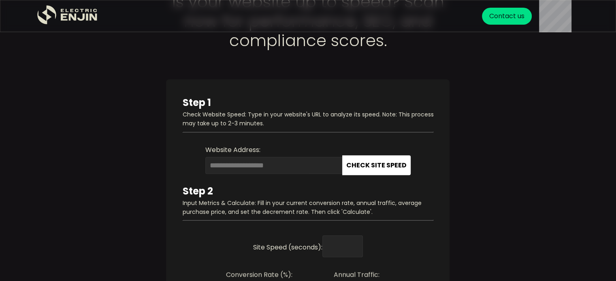
click at [261, 161] on input "Website Address:" at bounding box center [273, 165] width 137 height 17
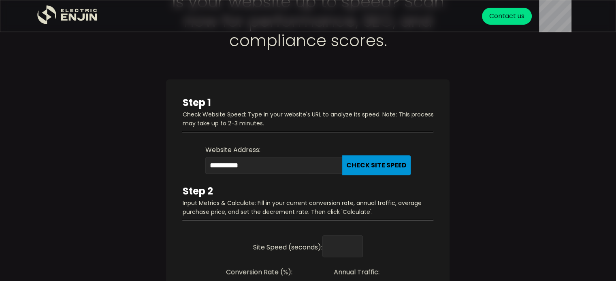
type input "**********"
click at [373, 166] on button "Check Site Speed" at bounding box center [376, 165] width 68 height 20
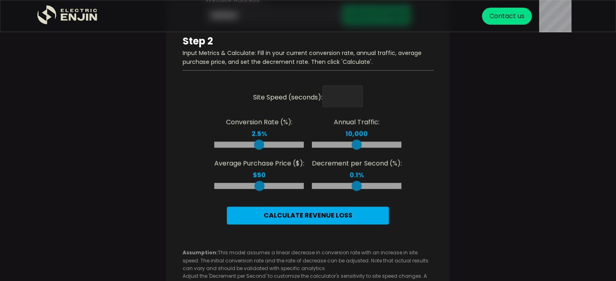
scroll to position [900, 0]
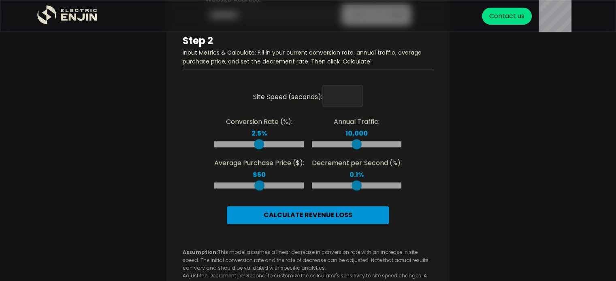
click at [306, 223] on button "Calculate Revenue Loss" at bounding box center [308, 215] width 162 height 18
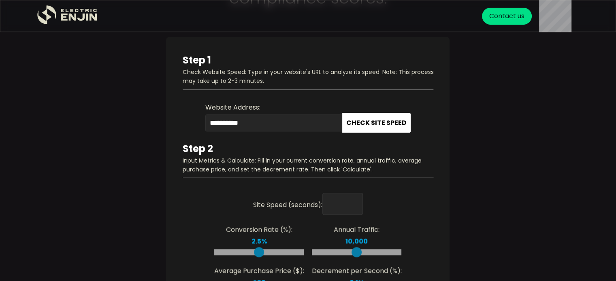
scroll to position [790, 0]
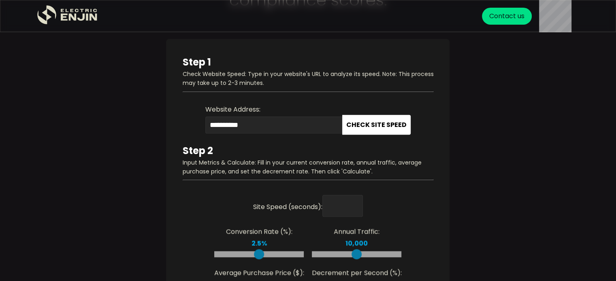
drag, startPoint x: 246, startPoint y: 122, endPoint x: 135, endPoint y: 127, distance: 111.0
click at [227, 123] on input "Website Address:" at bounding box center [273, 125] width 137 height 17
paste input "**********"
type input "**********"
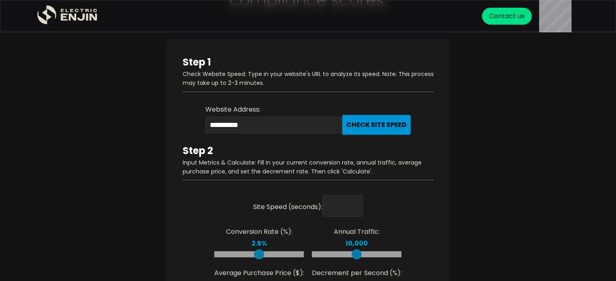
click at [390, 121] on button "Check Site Speed" at bounding box center [376, 125] width 68 height 20
drag, startPoint x: 247, startPoint y: 130, endPoint x: 196, endPoint y: 132, distance: 51.9
click at [196, 132] on div "**********" at bounding box center [307, 124] width 251 height 39
click at [204, 221] on div "Site Speed (seconds): * The speed of your website will populate automatically o…" at bounding box center [307, 247] width 251 height 108
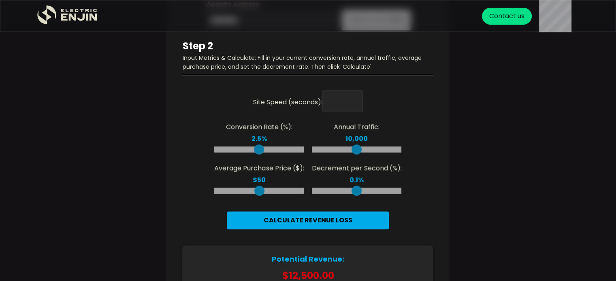
scroll to position [921, 0]
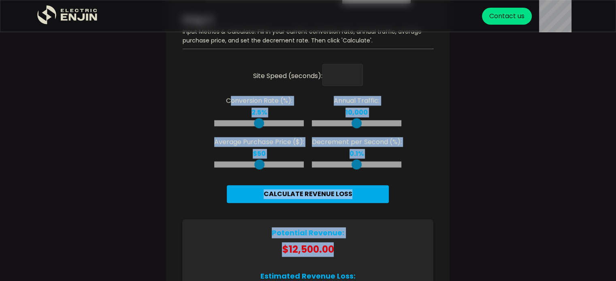
drag, startPoint x: 342, startPoint y: 255, endPoint x: 231, endPoint y: 82, distance: 205.5
click at [231, 82] on div "**********" at bounding box center [307, 206] width 267 height 580
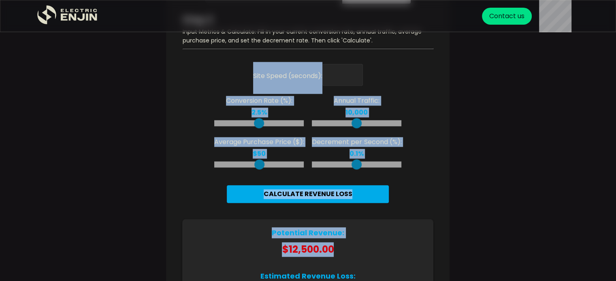
click at [198, 247] on div "Potential Revenue: $12,500.00 Estimated Revenue Loss: $0.00" at bounding box center [307, 264] width 235 height 73
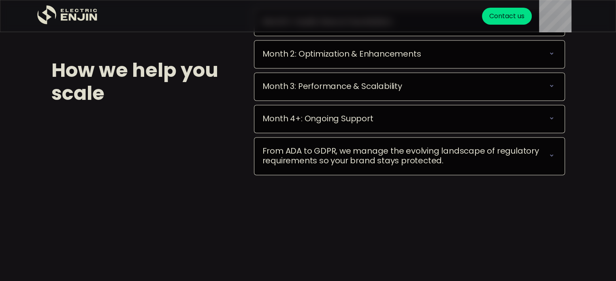
scroll to position [1525, 0]
click at [555, 119] on div "Month 4+: Ongoing Support We keep your site running smoothly and optimized—alwa…" at bounding box center [409, 119] width 311 height 28
click at [551, 160] on icon at bounding box center [552, 156] width 10 height 10
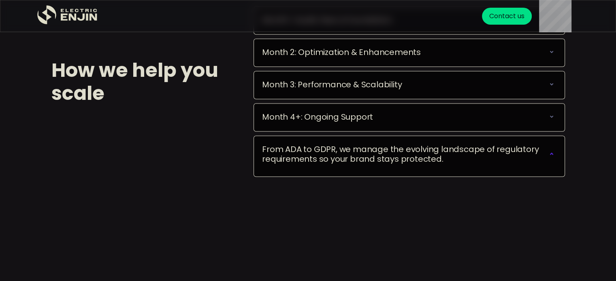
click at [550, 121] on icon at bounding box center [552, 117] width 10 height 10
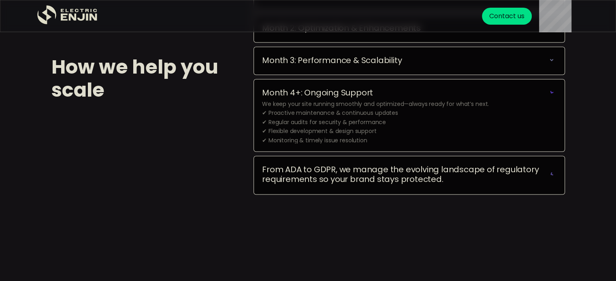
scroll to position [1555, 0]
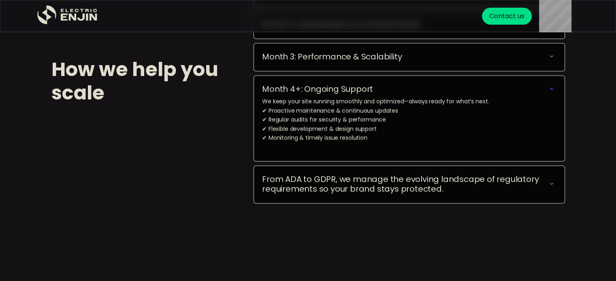
click at [552, 188] on icon at bounding box center [552, 184] width 10 height 10
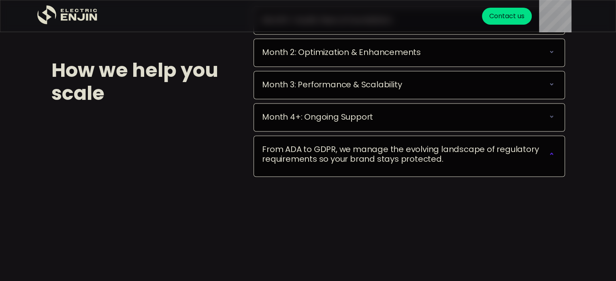
click at [550, 159] on icon at bounding box center [552, 154] width 10 height 10
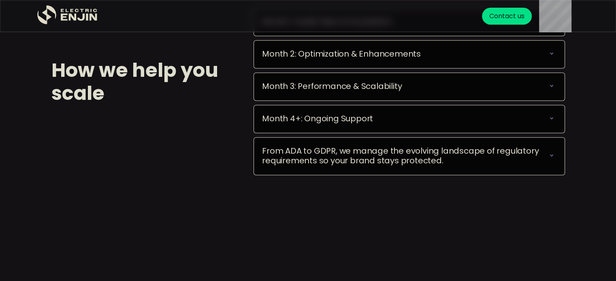
click at [550, 160] on icon at bounding box center [552, 156] width 10 height 10
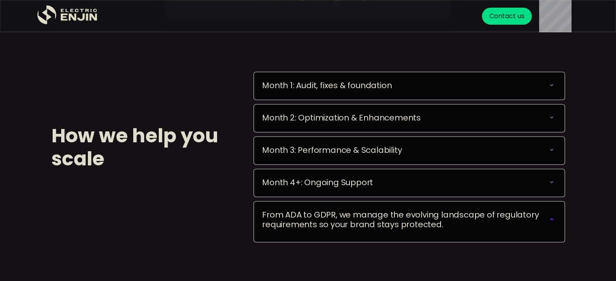
scroll to position [1462, 0]
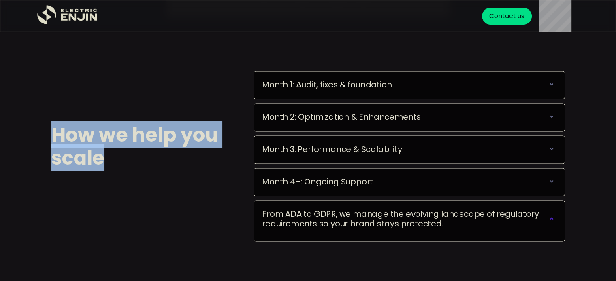
drag, startPoint x: 115, startPoint y: 168, endPoint x: 32, endPoint y: 144, distance: 86.2
click at [32, 144] on div "How we help you scale Month 1: Audit, fixes & foundation We keep your site runn…" at bounding box center [308, 146] width 616 height 199
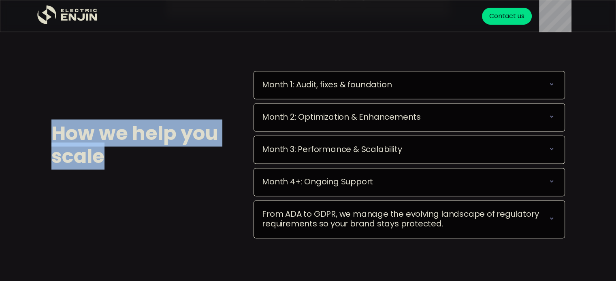
copy h2 "How we help you scale"
click at [551, 89] on icon at bounding box center [552, 84] width 10 height 10
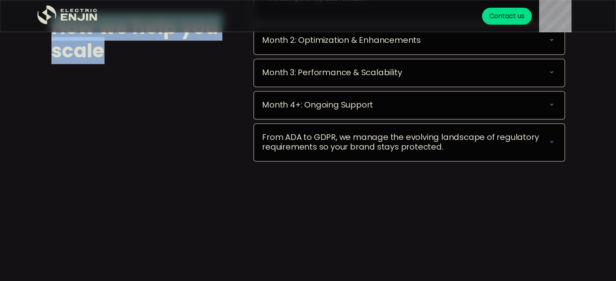
scroll to position [1598, 0]
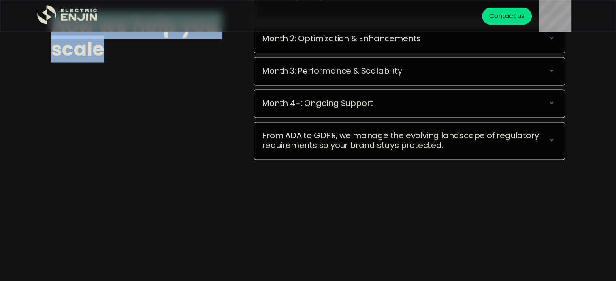
click at [550, 145] on icon at bounding box center [552, 141] width 10 height 10
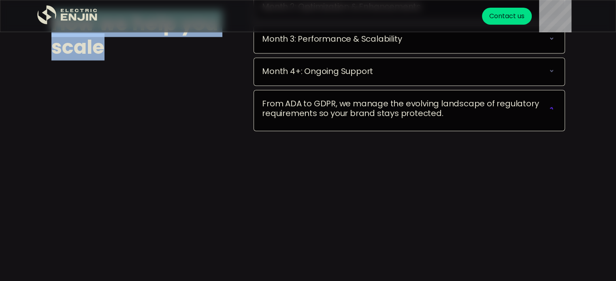
scroll to position [1571, 0]
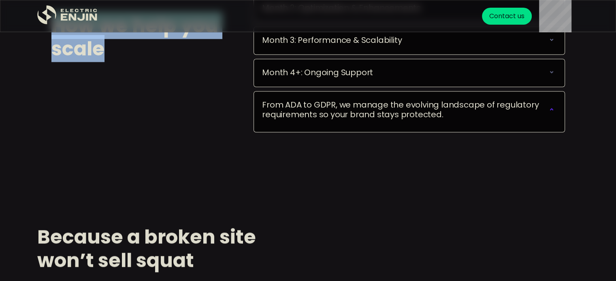
click at [551, 115] on icon at bounding box center [552, 110] width 10 height 10
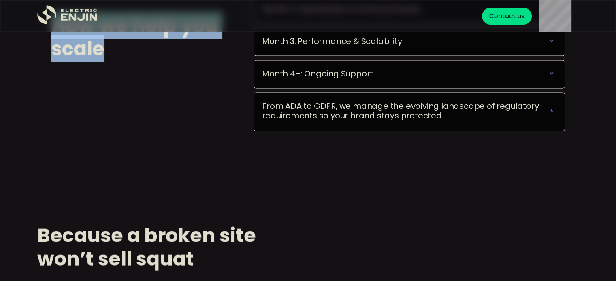
scroll to position [1570, 0]
click at [552, 113] on icon at bounding box center [550, 112] width 3 height 2
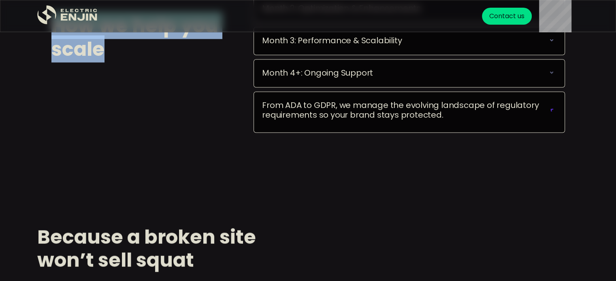
scroll to position [1571, 0]
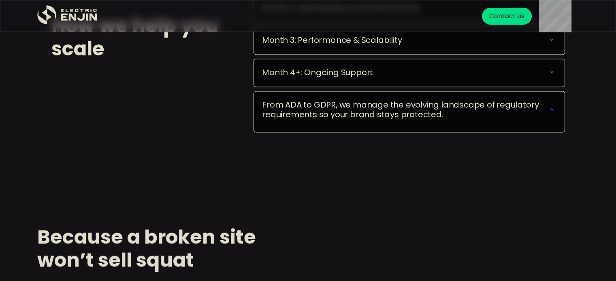
drag, startPoint x: 521, startPoint y: 128, endPoint x: 289, endPoint y: 116, distance: 232.7
click at [289, 116] on div "From ADA to GDPR, we manage the evolving landscape of regulatory requirements s…" at bounding box center [408, 111] width 311 height 41
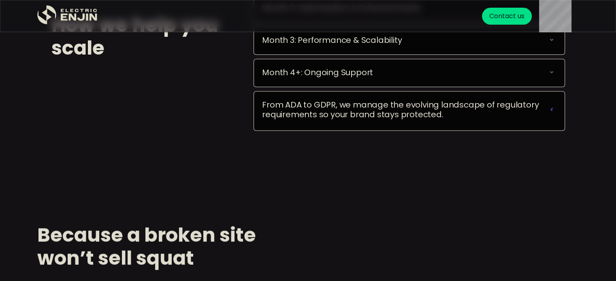
scroll to position [1570, 0]
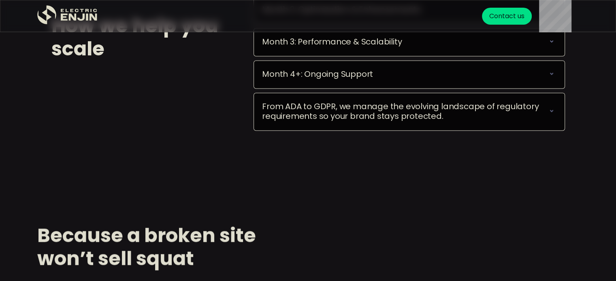
drag, startPoint x: 289, startPoint y: 116, endPoint x: 534, endPoint y: 169, distance: 250.6
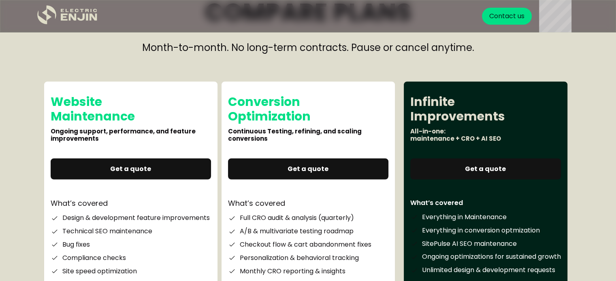
scroll to position [2052, 0]
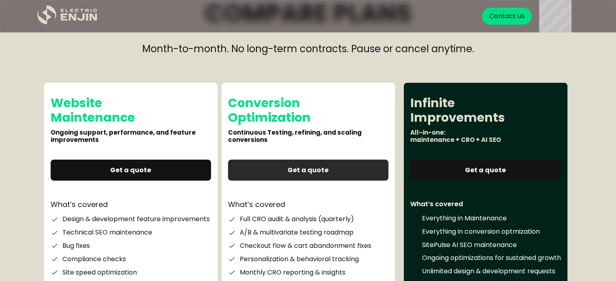
click at [314, 174] on link "Get a quote" at bounding box center [308, 170] width 160 height 21
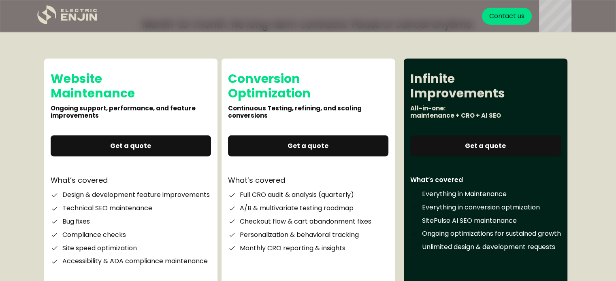
scroll to position [2055, 0]
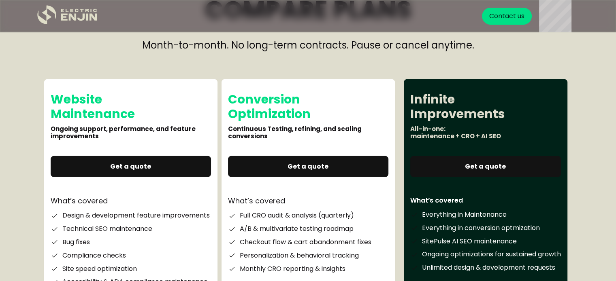
click at [478, 185] on div "Infinite Improvements All-in-one: maintenance + CRO + AI SEO Request custom pri…" at bounding box center [486, 192] width 164 height 227
click at [331, 129] on div "Conversion Optimization Continuous Testing, refining, and scaling conversions R…" at bounding box center [307, 192] width 173 height 227
click at [133, 107] on h2 "Website Maintenance" at bounding box center [131, 106] width 160 height 29
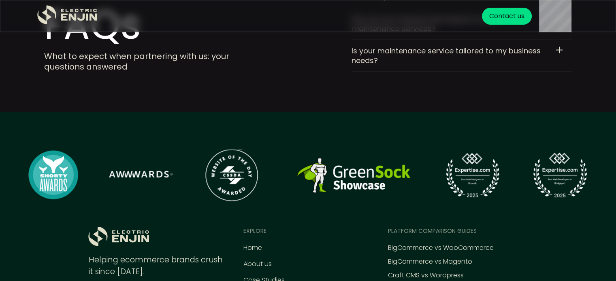
scroll to position [4850, 0]
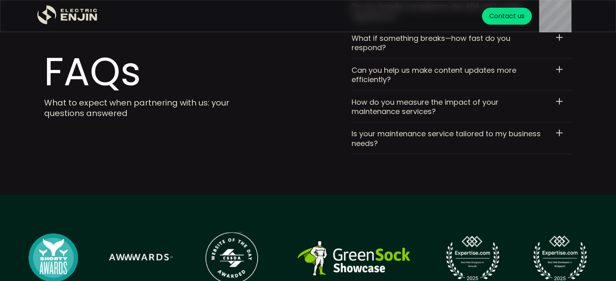
click at [559, 130] on div at bounding box center [559, 133] width 1 height 6
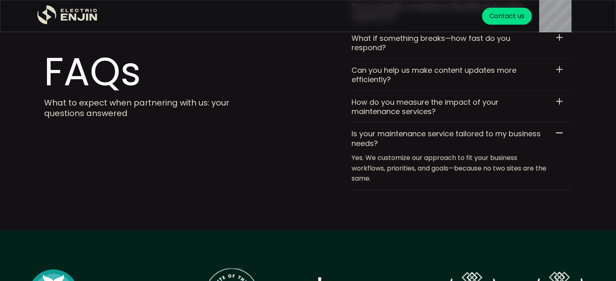
click at [557, 101] on div at bounding box center [559, 101] width 6 height 1
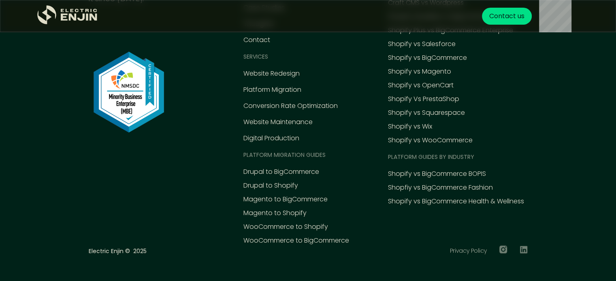
scroll to position [5277, 0]
click at [478, 247] on link "Privacy Policy" at bounding box center [467, 251] width 37 height 9
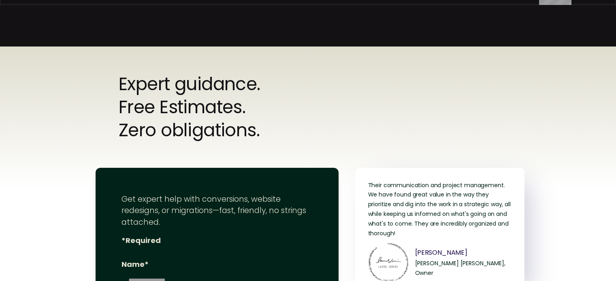
scroll to position [176, 0]
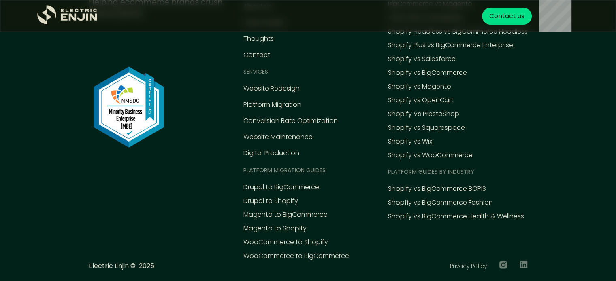
scroll to position [1730, 0]
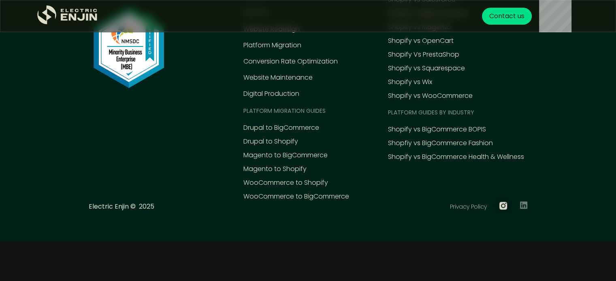
click at [504, 206] on icon at bounding box center [503, 206] width 8 height 8
click at [505, 207] on icon at bounding box center [503, 206] width 8 height 8
click at [380, 16] on div "Get your FREE conversion action plan Contact us" at bounding box center [343, 16] width 469 height 32
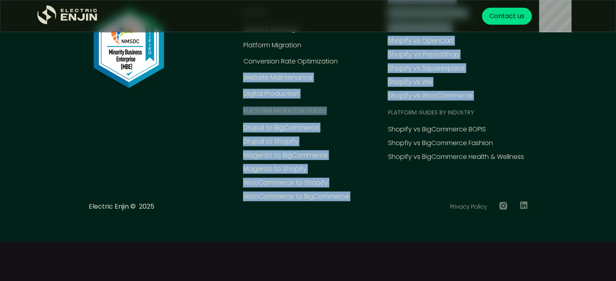
drag, startPoint x: 368, startPoint y: 62, endPoint x: 374, endPoint y: 117, distance: 54.6
click at [374, 117] on div "EXPLORE Home About us Case Studies Thoughts Contact Services Website Redesign P…" at bounding box center [385, 56] width 284 height 292
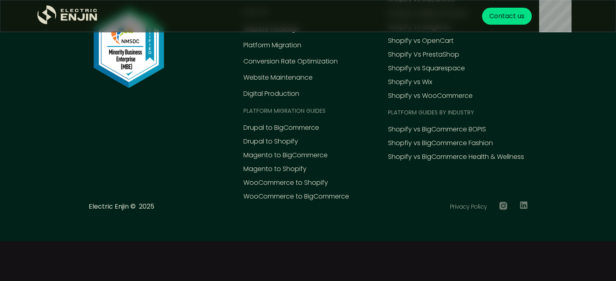
click at [393, 178] on div "Platform comparison Guides BigCommerce vs WooCommerce BigCommerce vs Magento Cr…" at bounding box center [457, 56] width 140 height 292
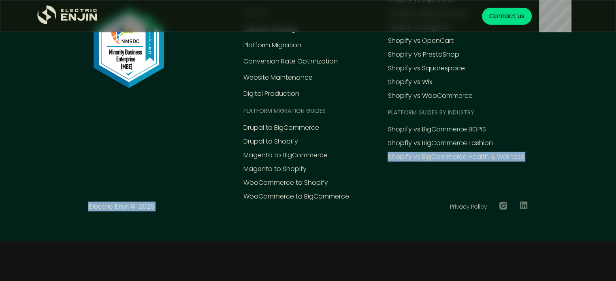
drag, startPoint x: 383, startPoint y: 202, endPoint x: 375, endPoint y: 200, distance: 8.3
click at [375, 200] on div ".st0{fill:#dfddc8;} Helping ecommerce brands crush it since 2015. EXPLORE Home …" at bounding box center [307, 66] width 439 height 313
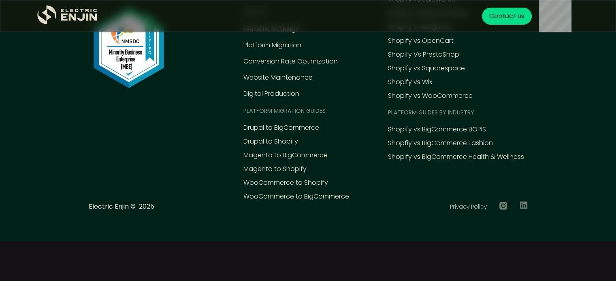
click at [375, 200] on div "EXPLORE Home About us Case Studies Thoughts Contact Services Website Redesign P…" at bounding box center [385, 56] width 284 height 292
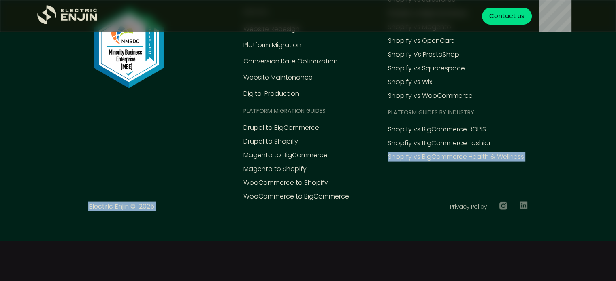
drag, startPoint x: 373, startPoint y: 215, endPoint x: 373, endPoint y: 194, distance: 21.9
click at [373, 194] on div ".st0{fill:#dfddc8;} Helping ecommerce brands crush it since 2015. EXPLORE Home …" at bounding box center [307, 66] width 439 height 313
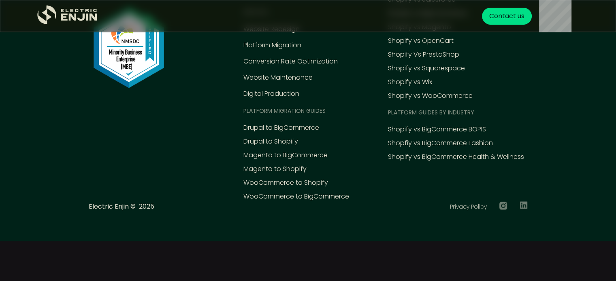
click at [373, 194] on div "EXPLORE Home About us Case Studies Thoughts Contact Services Website Redesign P…" at bounding box center [385, 56] width 284 height 292
click at [349, 64] on div "EXPLORE Home About us Case Studies Thoughts Contact Services Website Redesign P…" at bounding box center [385, 56] width 284 height 292
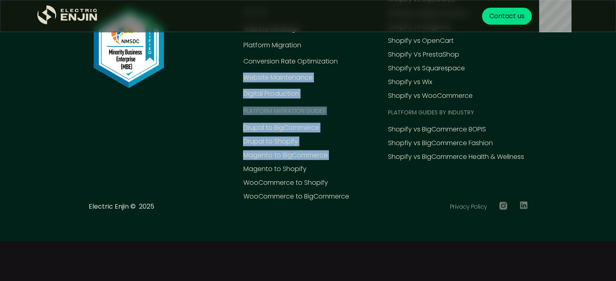
drag, startPoint x: 349, startPoint y: 64, endPoint x: 363, endPoint y: 152, distance: 88.9
click at [363, 152] on div "EXPLORE Home About us Case Studies Thoughts Contact Services Website Redesign P…" at bounding box center [385, 56] width 284 height 292
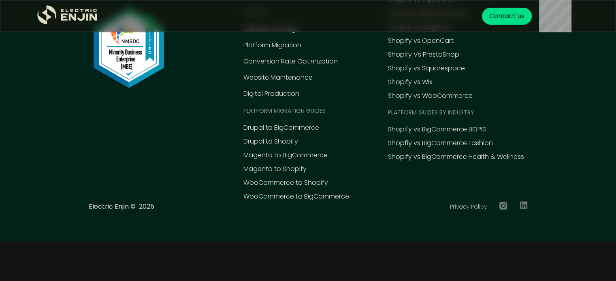
click at [404, 205] on div "Electric Enjin © 2025 Privacy Policy" at bounding box center [307, 207] width 439 height 11
click at [75, 16] on icon ".st0{fill:#dfddc8;}" at bounding box center [67, 14] width 61 height 19
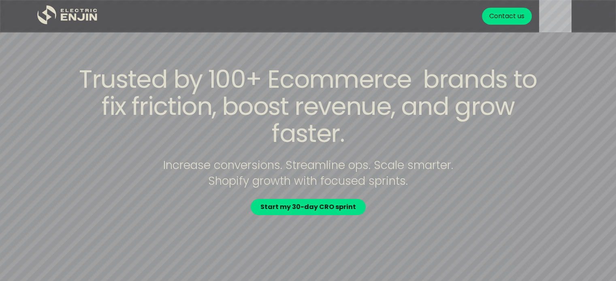
click at [201, 129] on div "Trusted by 100+ Ecommerce brands to fix friction, boost revenue, and grow faste…" at bounding box center [308, 140] width 518 height 149
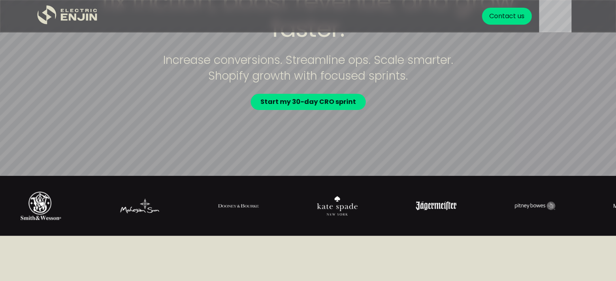
scroll to position [233, 0]
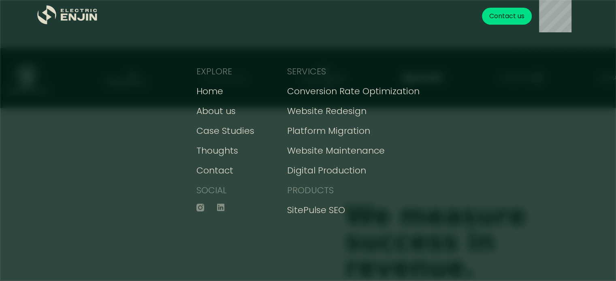
click at [398, 245] on div "EXPLORE Home About us Case Studies Thoughts Contact SOCIAL SERVICES Conversion …" at bounding box center [308, 140] width 324 height 281
click at [317, 163] on div "SERVICES Conversion Rate Optimization Website Redesign Platform Migration Websi…" at bounding box center [353, 141] width 132 height 152
click at [434, 165] on div "EXPLORE Home About us Case Studies Thoughts Contact SOCIAL SERVICES Conversion …" at bounding box center [308, 140] width 324 height 281
click at [317, 171] on div "Digital Production" at bounding box center [326, 170] width 79 height 13
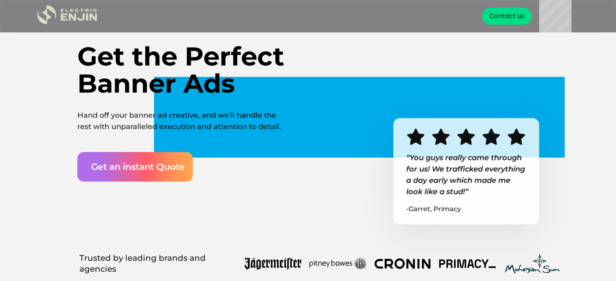
scroll to position [112, 0]
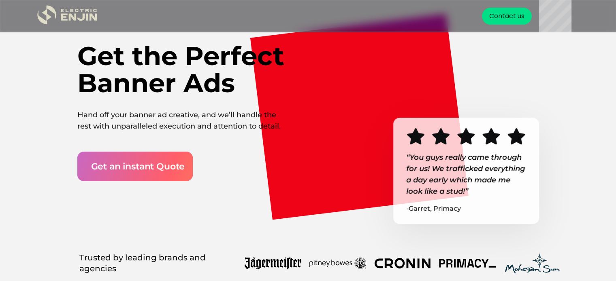
click at [126, 162] on div "Get an instant Quote" at bounding box center [138, 166] width 94 height 13
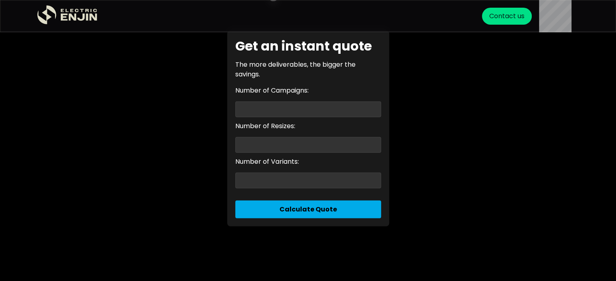
scroll to position [2053, 0]
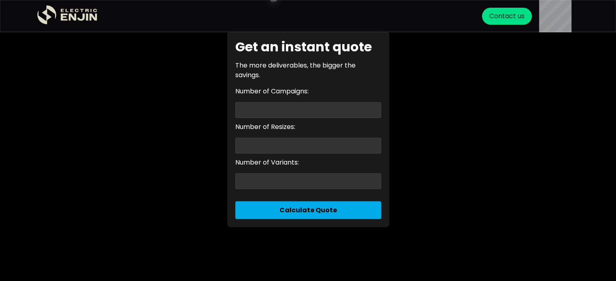
click at [257, 114] on input "Number of Campaigns:" at bounding box center [308, 110] width 146 height 16
type input "*********"
click at [267, 152] on input "Number of Resizes:" at bounding box center [308, 146] width 146 height 16
type input "*"
click at [262, 186] on input "Number of Variants:" at bounding box center [308, 182] width 146 height 16
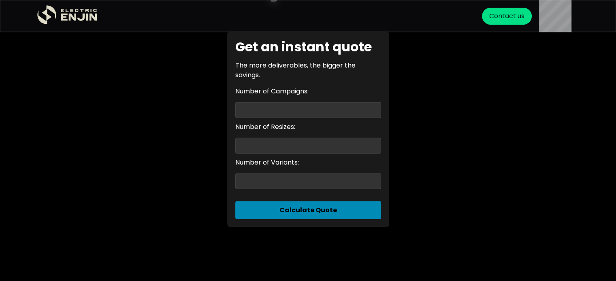
type input "**"
click at [296, 219] on button "Calculate Quote" at bounding box center [308, 211] width 146 height 18
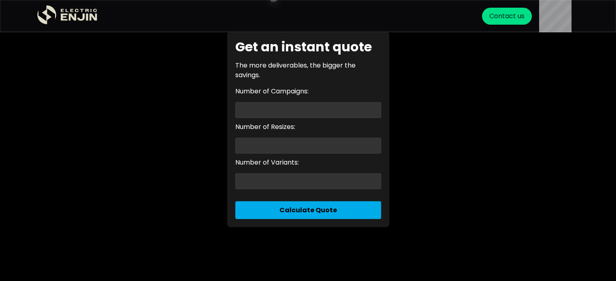
click at [271, 228] on div "Get an instant quote The more deliverables, the bigger the savings. Number of C…" at bounding box center [308, 130] width 162 height 196
click at [245, 108] on input "*********" at bounding box center [308, 110] width 146 height 16
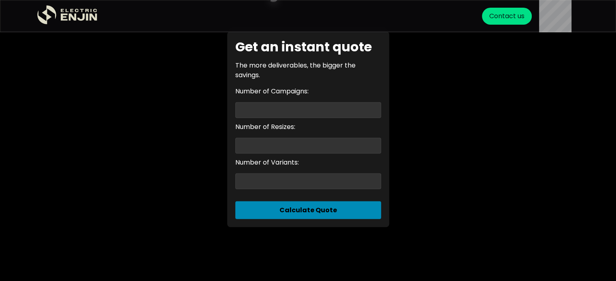
type input "*******"
click at [267, 215] on button "Calculate Quote" at bounding box center [308, 211] width 146 height 18
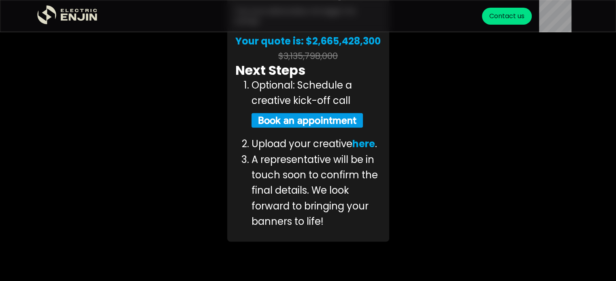
scroll to position [2123, 0]
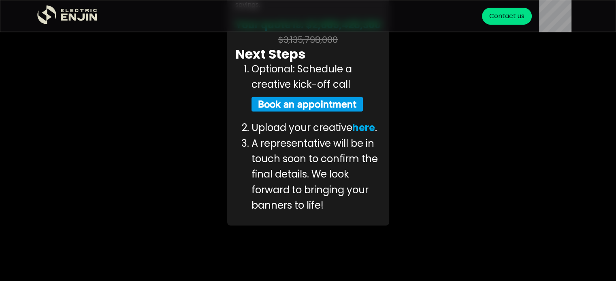
click at [363, 134] on link "here" at bounding box center [363, 127] width 23 height 13
click at [300, 112] on button "Book an appointment" at bounding box center [307, 104] width 112 height 15
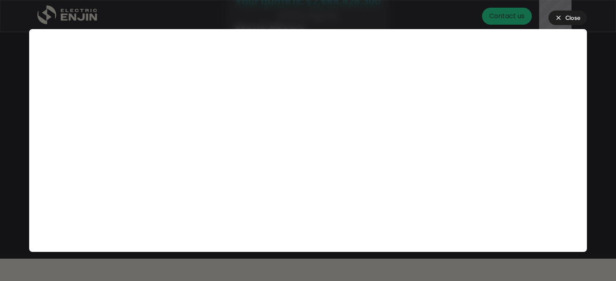
scroll to position [2159, 0]
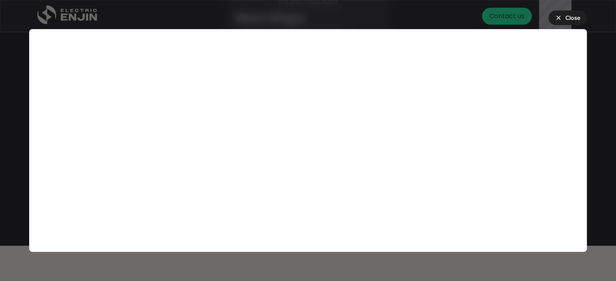
click at [563, 17] on button "close Close" at bounding box center [567, 18] width 38 height 15
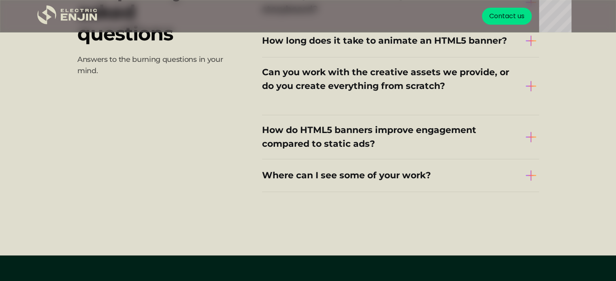
scroll to position [2460, 0]
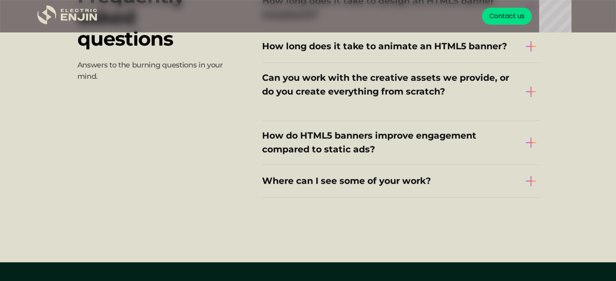
click at [530, 100] on img at bounding box center [531, 92] width 16 height 16
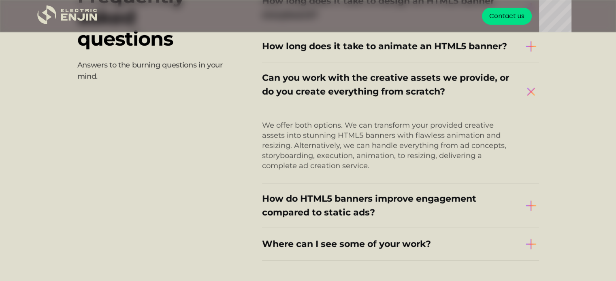
click at [525, 214] on img at bounding box center [531, 206] width 16 height 16
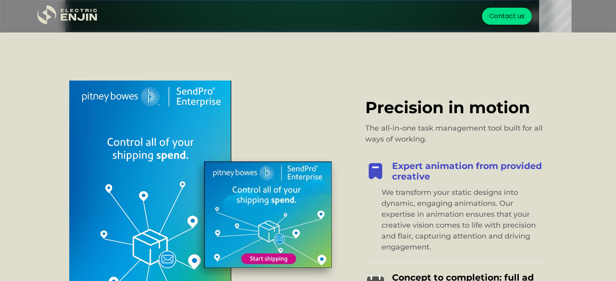
scroll to position [745, 0]
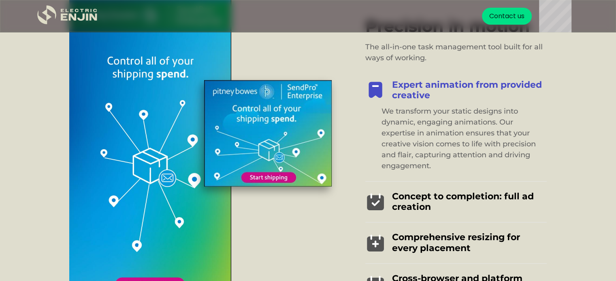
click at [375, 238] on img at bounding box center [375, 243] width 20 height 21
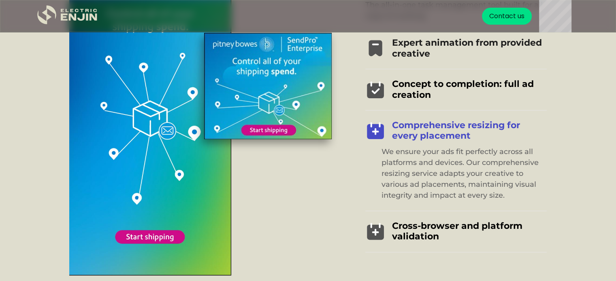
scroll to position [793, 0]
click at [373, 236] on img at bounding box center [375, 231] width 20 height 21
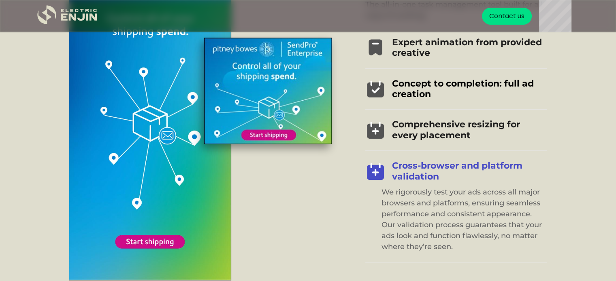
click at [372, 50] on img at bounding box center [375, 47] width 20 height 21
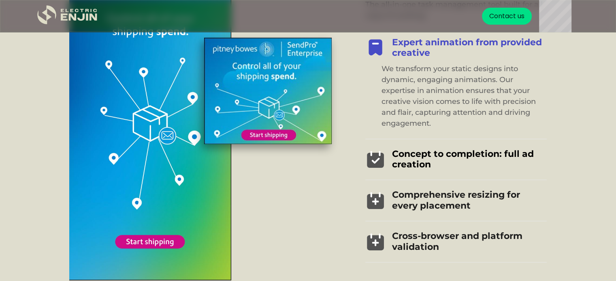
click at [372, 50] on img at bounding box center [375, 47] width 20 height 21
click at [376, 198] on img at bounding box center [375, 200] width 20 height 21
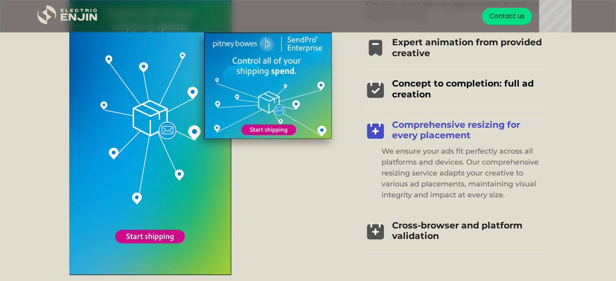
click at [377, 229] on img at bounding box center [375, 231] width 20 height 21
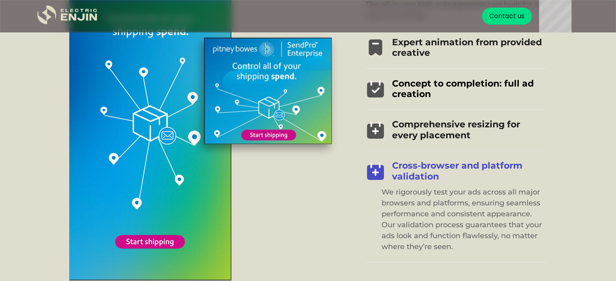
click at [373, 163] on img at bounding box center [375, 171] width 20 height 21
click at [376, 45] on img at bounding box center [375, 47] width 20 height 21
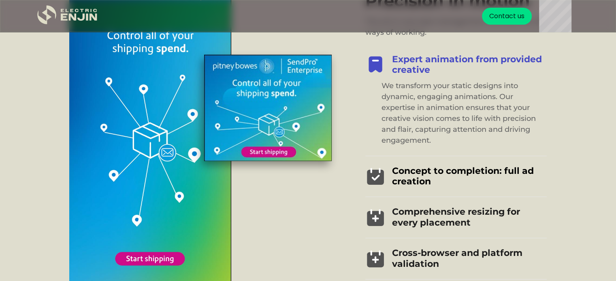
scroll to position [772, 0]
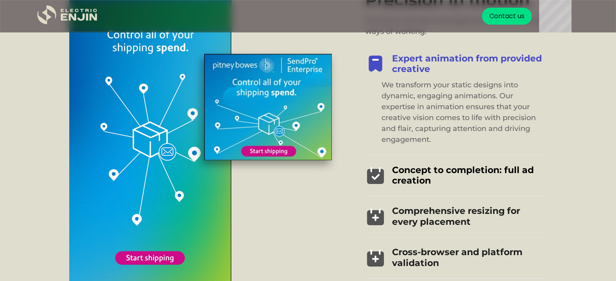
click at [379, 215] on img at bounding box center [375, 216] width 20 height 21
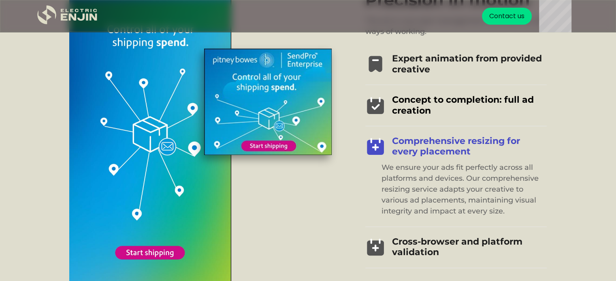
click at [376, 241] on img at bounding box center [375, 247] width 20 height 21
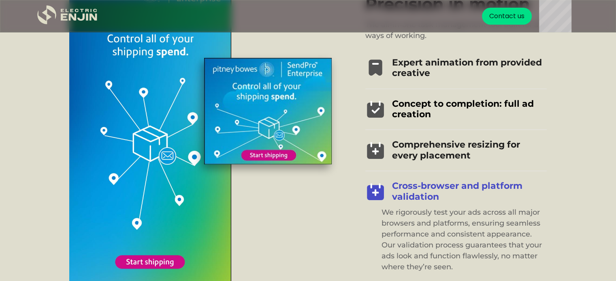
scroll to position [771, 0]
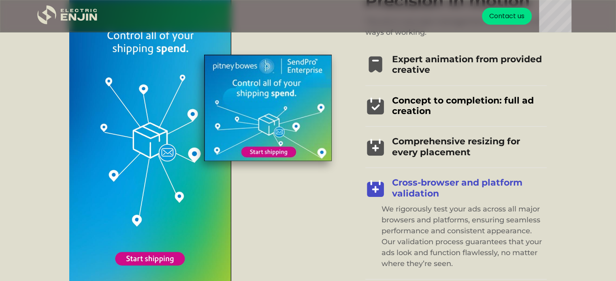
click at [339, 202] on div "Precision in motion The all-in-one task management tool built for all ways of w…" at bounding box center [308, 136] width 494 height 324
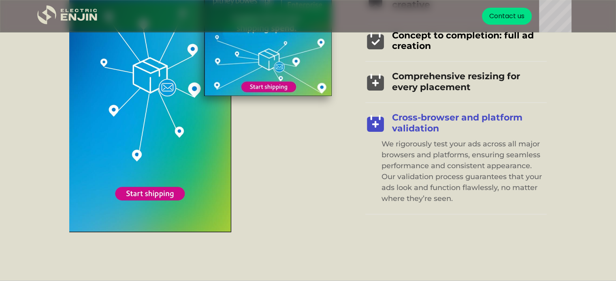
scroll to position [836, 0]
click at [372, 84] on img at bounding box center [375, 81] width 20 height 21
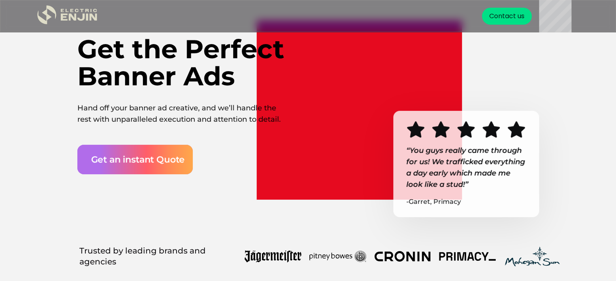
scroll to position [0, 0]
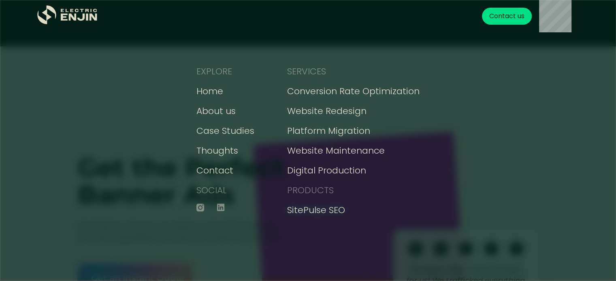
click at [314, 210] on div "SitePulse SEO" at bounding box center [316, 210] width 58 height 13
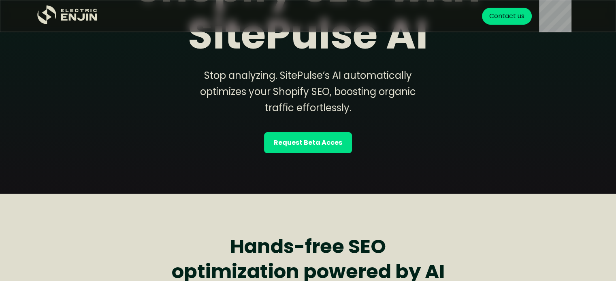
scroll to position [163, 0]
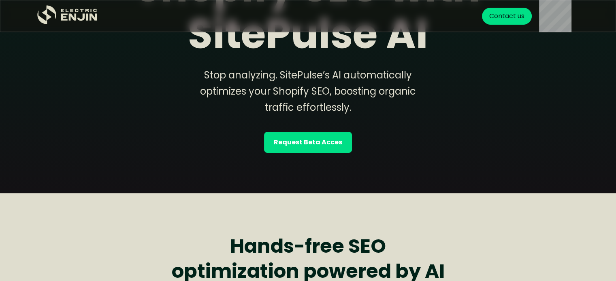
click at [289, 138] on strong "Request Beta Acces" at bounding box center [308, 143] width 68 height 10
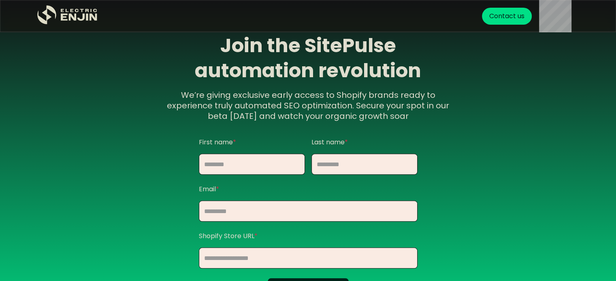
scroll to position [785, 0]
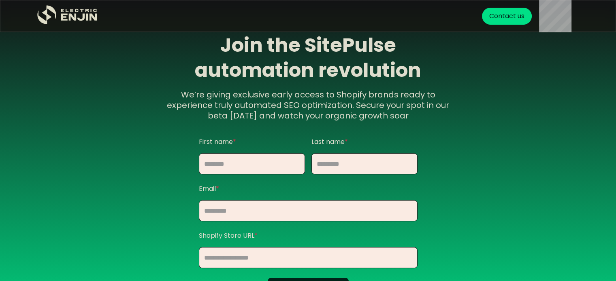
click at [229, 163] on input "Contact Form" at bounding box center [252, 163] width 106 height 21
click at [363, 173] on input "Contact Form" at bounding box center [364, 163] width 106 height 21
click at [237, 204] on input "Contact Form" at bounding box center [308, 210] width 219 height 21
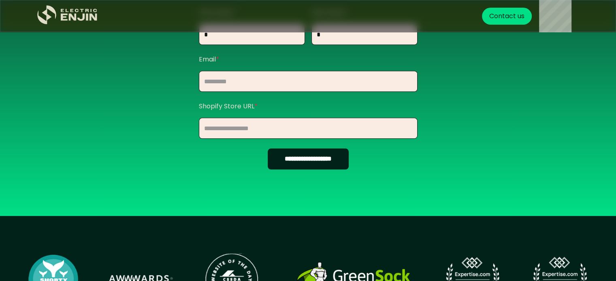
scroll to position [917, 0]
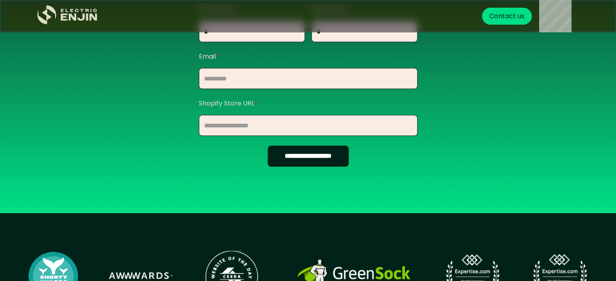
click at [220, 118] on input "Contact Form" at bounding box center [308, 125] width 219 height 21
click at [336, 152] on input "**********" at bounding box center [308, 156] width 81 height 21
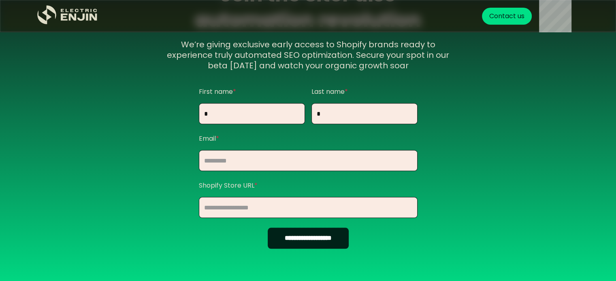
scroll to position [833, 0]
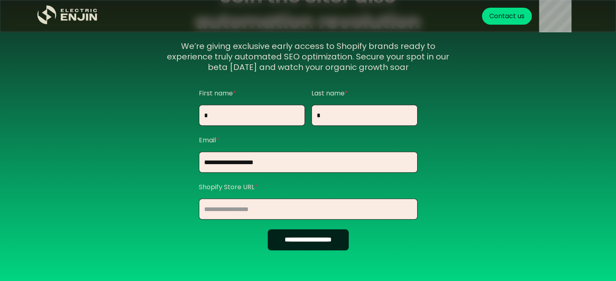
type input "**********"
click at [243, 215] on input "Contact Form" at bounding box center [308, 209] width 219 height 21
click at [301, 241] on input "**********" at bounding box center [308, 240] width 81 height 21
click at [223, 202] on input "Contact Form" at bounding box center [308, 209] width 219 height 21
click at [268, 239] on input "**********" at bounding box center [308, 240] width 81 height 21
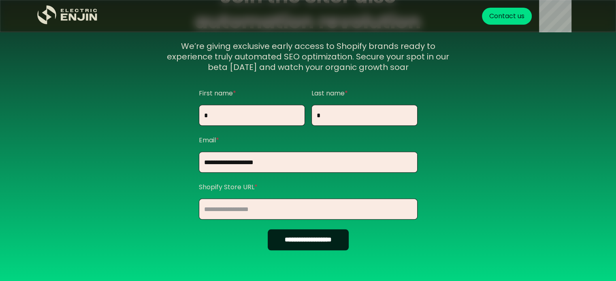
click at [284, 238] on input "**********" at bounding box center [308, 240] width 81 height 21
drag, startPoint x: 243, startPoint y: 207, endPoint x: 147, endPoint y: 190, distance: 97.4
click at [147, 190] on div "**********" at bounding box center [307, 120] width 547 height 273
click at [173, 224] on div "**********" at bounding box center [307, 120] width 283 height 273
drag, startPoint x: 247, startPoint y: 206, endPoint x: 83, endPoint y: 151, distance: 171.9
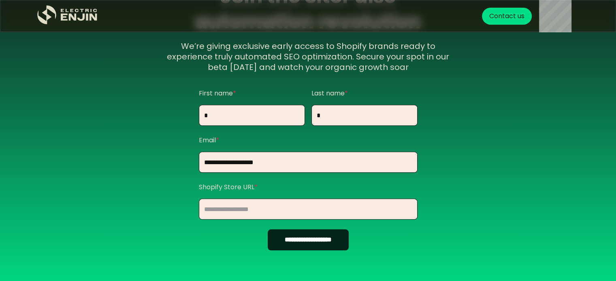
click at [83, 151] on div "**********" at bounding box center [307, 120] width 547 height 273
paste input "**********"
type input "**********"
click at [293, 239] on input "**********" at bounding box center [308, 240] width 81 height 21
click at [245, 117] on input "Contact Form" at bounding box center [252, 115] width 106 height 21
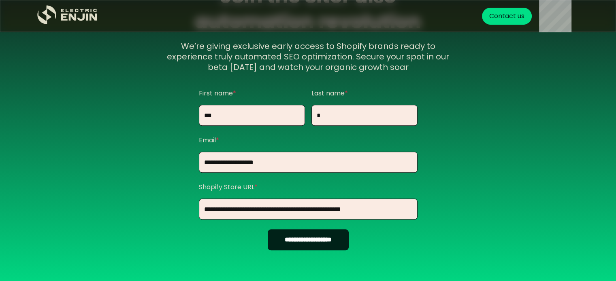
type input "**"
click at [339, 115] on input "Contact Form" at bounding box center [364, 115] width 106 height 21
type input "******"
click at [318, 236] on input "**********" at bounding box center [308, 240] width 81 height 21
type input "**********"
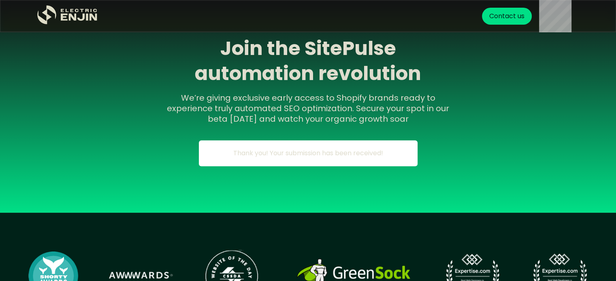
scroll to position [762, 0]
